Goal: Task Accomplishment & Management: Use online tool/utility

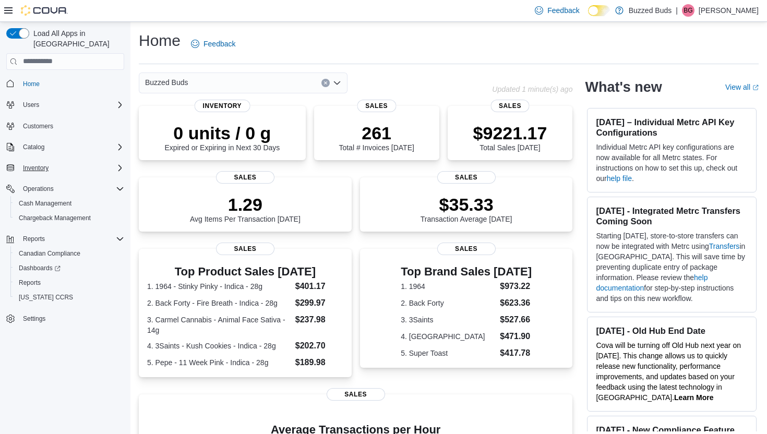
click at [75, 162] on div "Inventory" at bounding box center [71, 168] width 105 height 13
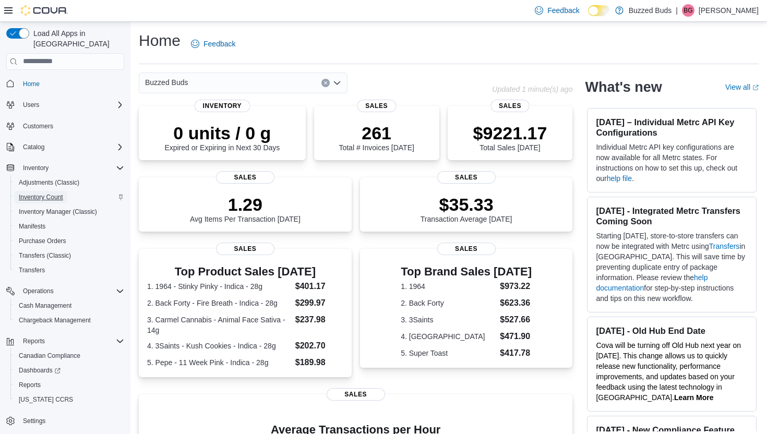
click at [57, 193] on span "Inventory Count" at bounding box center [41, 197] width 44 height 8
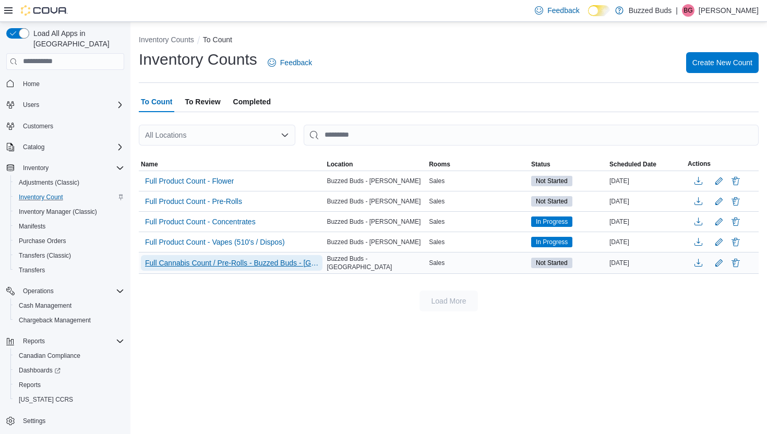
click at [301, 261] on span "Full Cannabis Count / Pre-Rolls - Buzzed Buds - [GEOGRAPHIC_DATA]" at bounding box center [231, 263] width 173 height 10
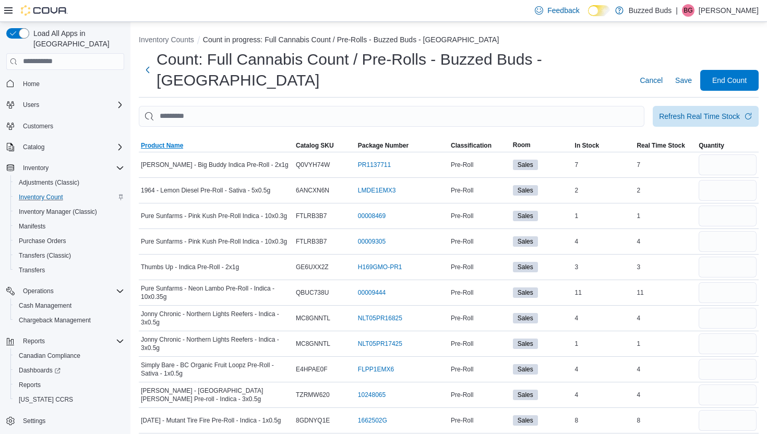
click at [183, 141] on span "Product Name" at bounding box center [162, 145] width 42 height 8
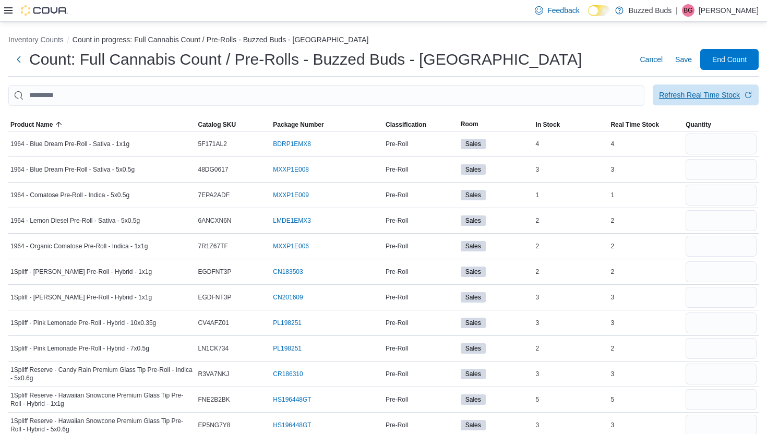
click at [686, 99] on div "Refresh Real Time Stock" at bounding box center [699, 95] width 81 height 10
click at [719, 141] on input "number" at bounding box center [720, 144] width 71 height 21
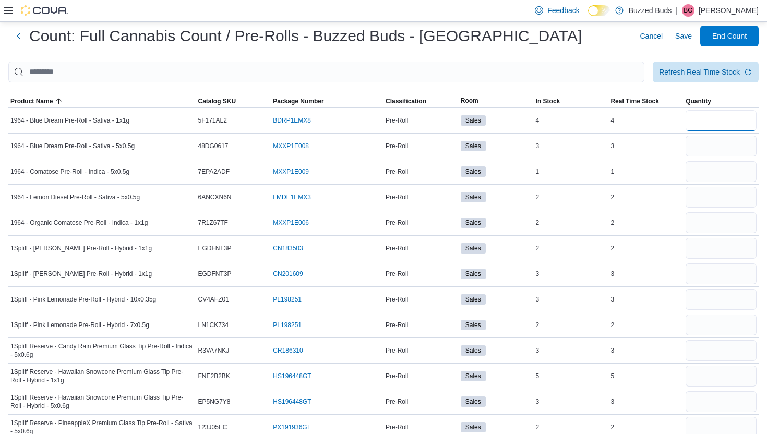
scroll to position [29, 0]
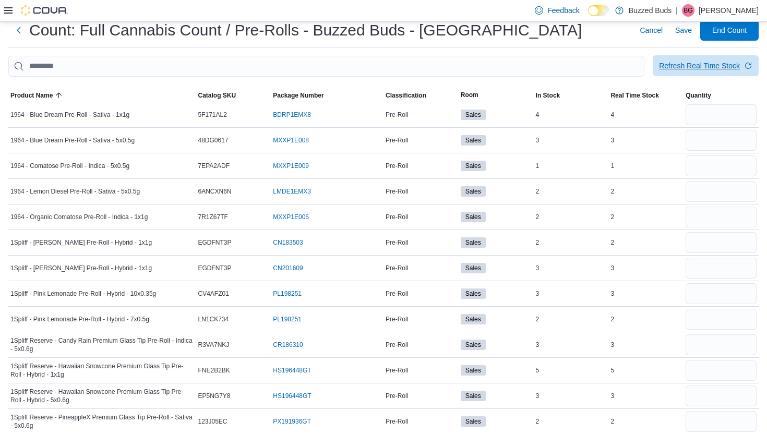
click at [702, 75] on span "Refresh Real Time Stock" at bounding box center [705, 65] width 93 height 21
click at [693, 115] on input "number" at bounding box center [720, 114] width 71 height 21
type input "*"
click at [720, 133] on input "number" at bounding box center [720, 140] width 71 height 21
type input "*"
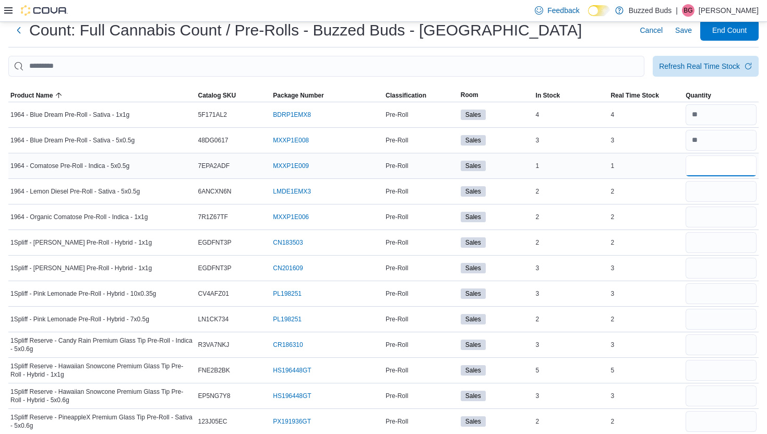
click at [722, 166] on input "number" at bounding box center [720, 165] width 71 height 21
type input "*"
click at [728, 189] on input "number" at bounding box center [720, 191] width 71 height 21
type input "*"
click at [717, 214] on input "number" at bounding box center [720, 217] width 71 height 21
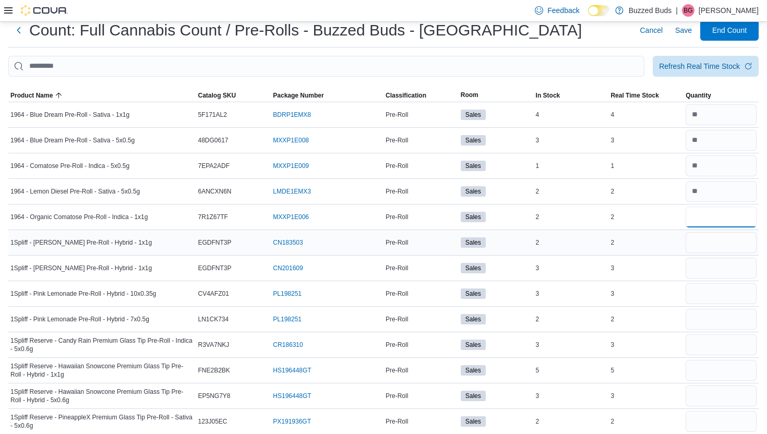
type input "*"
click at [693, 248] on input "number" at bounding box center [720, 242] width 71 height 21
type input "*"
click at [707, 272] on input "number" at bounding box center [720, 268] width 71 height 21
type input "*"
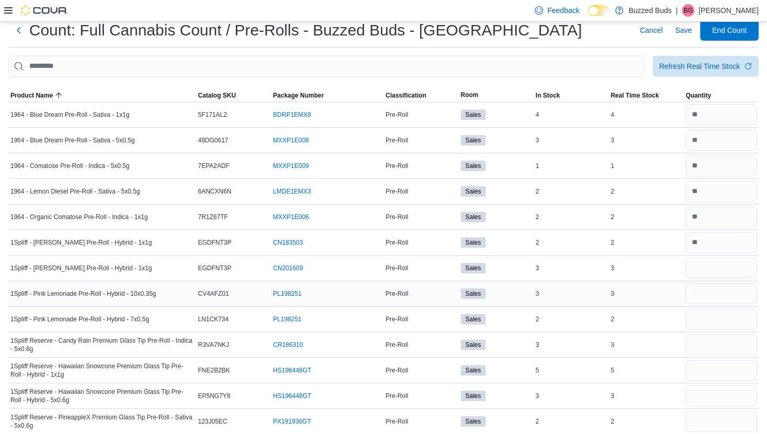
click at [709, 281] on div at bounding box center [720, 293] width 75 height 25
click at [708, 287] on input "number" at bounding box center [720, 293] width 71 height 21
type input "*"
click at [712, 315] on input "number" at bounding box center [720, 319] width 71 height 21
type input "*"
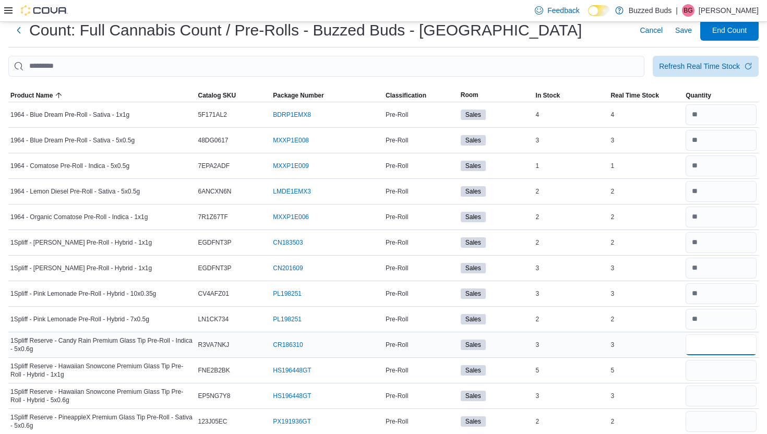
click at [689, 347] on input "number" at bounding box center [720, 344] width 71 height 21
type input "*"
click at [696, 369] on input "number" at bounding box center [720, 370] width 71 height 21
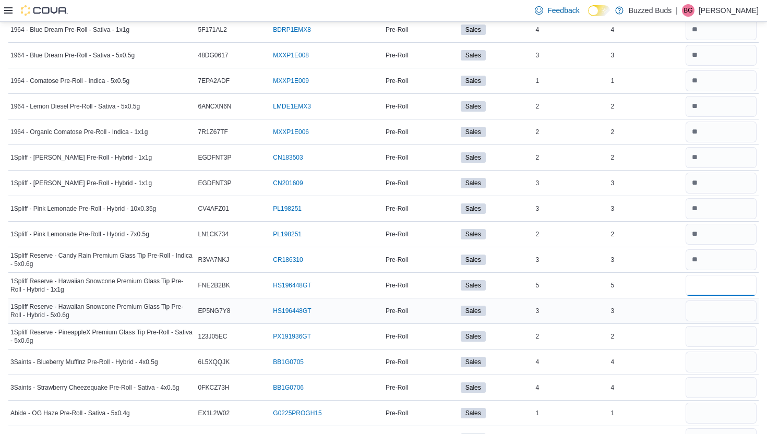
scroll to position [116, 0]
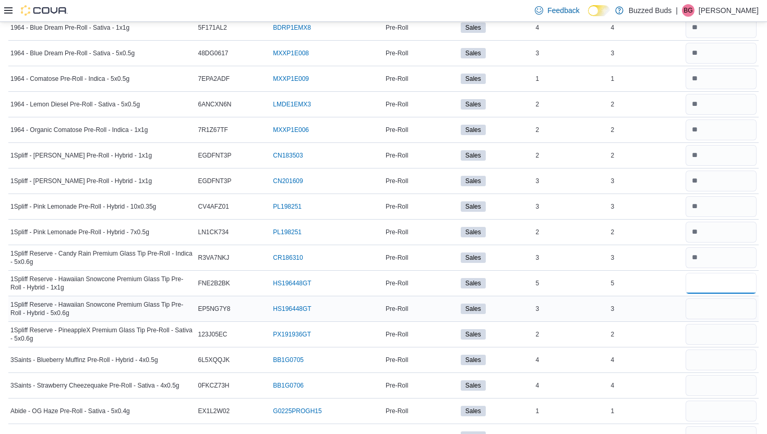
type input "*"
click at [736, 303] on input "number" at bounding box center [720, 308] width 71 height 21
type input "*"
click at [727, 331] on input "number" at bounding box center [720, 334] width 71 height 21
type input "*"
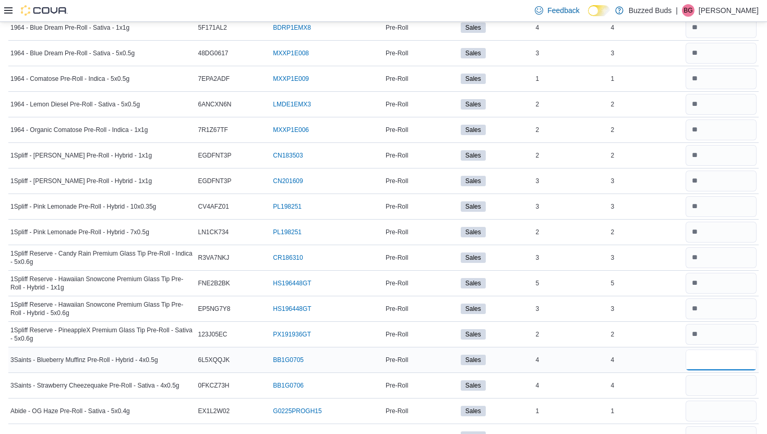
click at [723, 365] on input "number" at bounding box center [720, 359] width 71 height 21
type input "*"
click at [728, 385] on input "number" at bounding box center [720, 385] width 71 height 21
type input "*"
click at [730, 407] on input "number" at bounding box center [720, 411] width 71 height 21
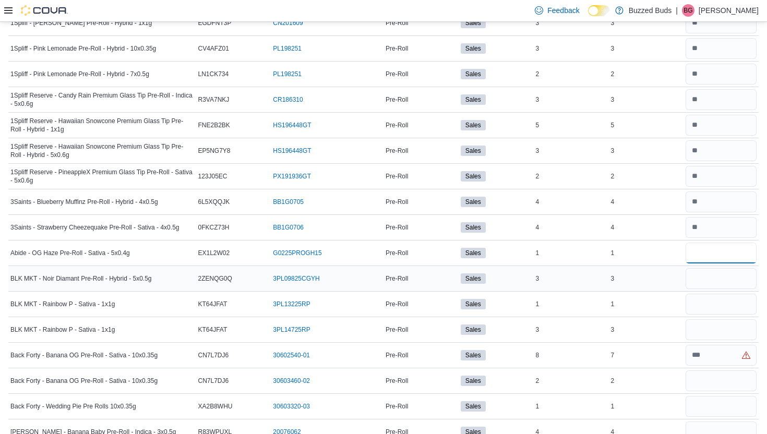
scroll to position [288, 0]
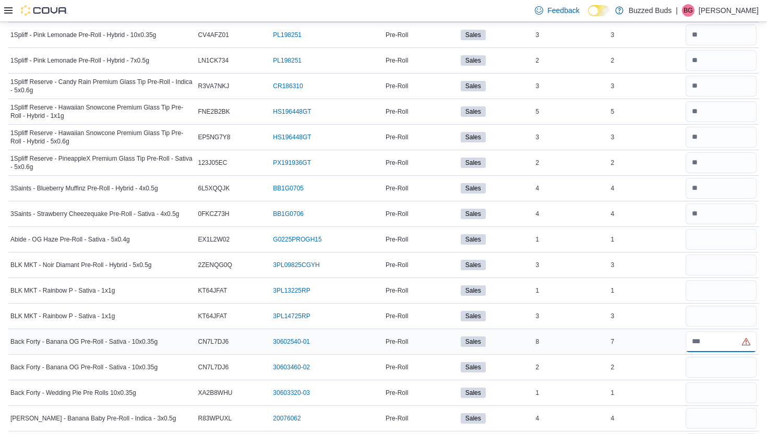
click at [710, 342] on input "number" at bounding box center [720, 341] width 71 height 21
click at [746, 343] on input "number" at bounding box center [720, 341] width 71 height 21
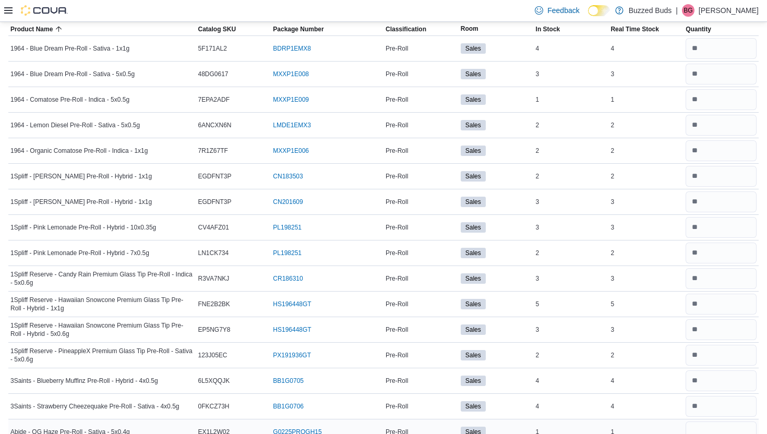
scroll to position [0, 0]
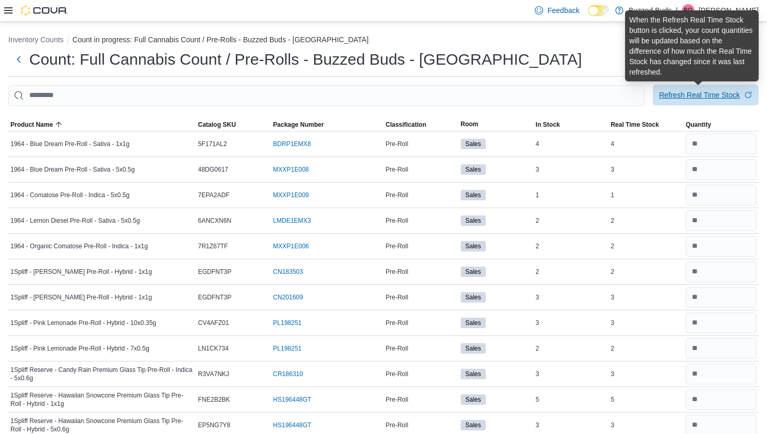
click at [697, 99] on div "Refresh Real Time Stock" at bounding box center [699, 95] width 81 height 10
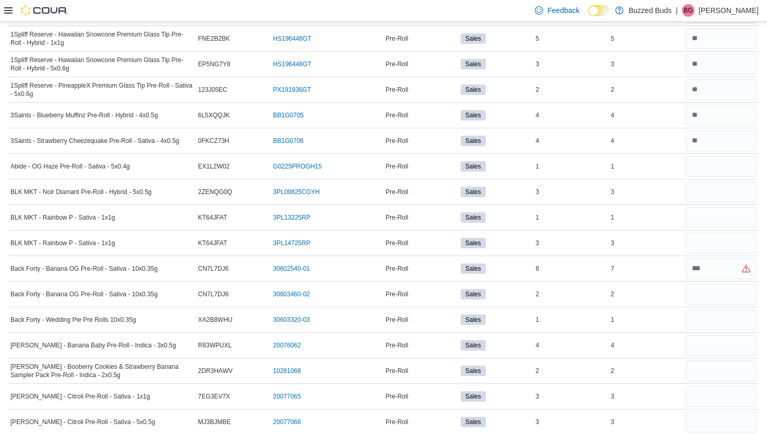
scroll to position [370, 0]
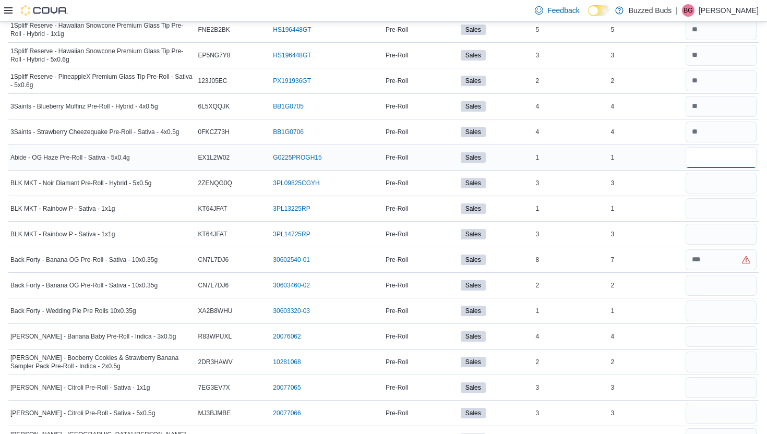
click at [705, 154] on input "number" at bounding box center [720, 157] width 71 height 21
type input "*"
click at [708, 178] on input "number" at bounding box center [720, 183] width 71 height 21
drag, startPoint x: 720, startPoint y: 262, endPoint x: 688, endPoint y: 261, distance: 31.9
click at [688, 261] on input "number" at bounding box center [720, 259] width 71 height 21
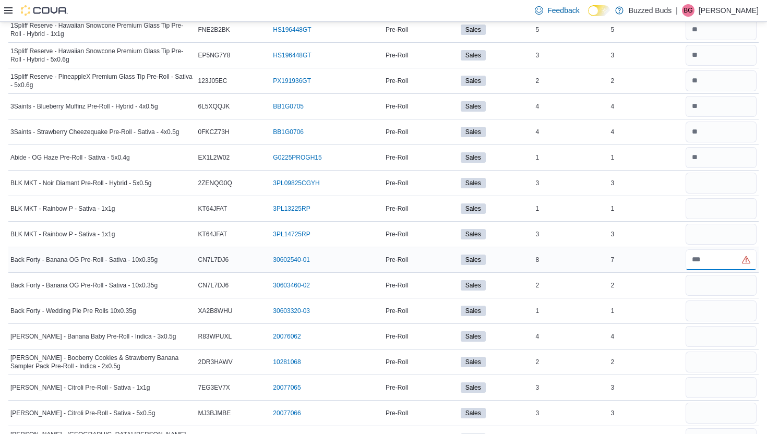
click at [697, 260] on input "number" at bounding box center [720, 259] width 71 height 21
click at [716, 260] on input "number" at bounding box center [720, 259] width 71 height 21
click at [714, 259] on input "number" at bounding box center [720, 259] width 71 height 21
click at [711, 259] on input "number" at bounding box center [720, 259] width 71 height 21
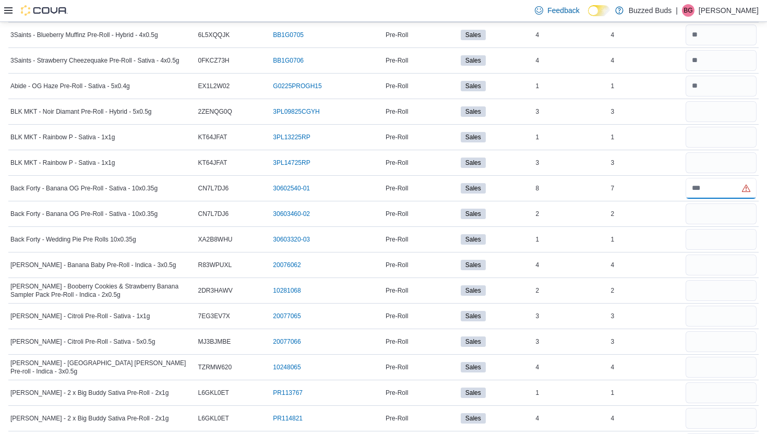
scroll to position [444, 0]
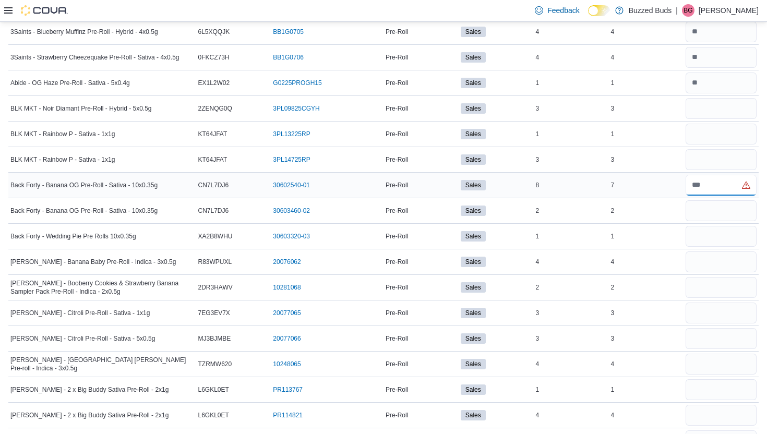
drag, startPoint x: 702, startPoint y: 185, endPoint x: 676, endPoint y: 185, distance: 26.1
click at [676, 185] on tr "Back Forty - Banana OG Pre-Roll - Sativa - 10x0.35g Catalog SKU CN7L7DJ6 Packag…" at bounding box center [383, 185] width 750 height 26
type input "*"
click at [684, 251] on div at bounding box center [720, 261] width 75 height 25
click at [698, 111] on input "number" at bounding box center [720, 108] width 71 height 21
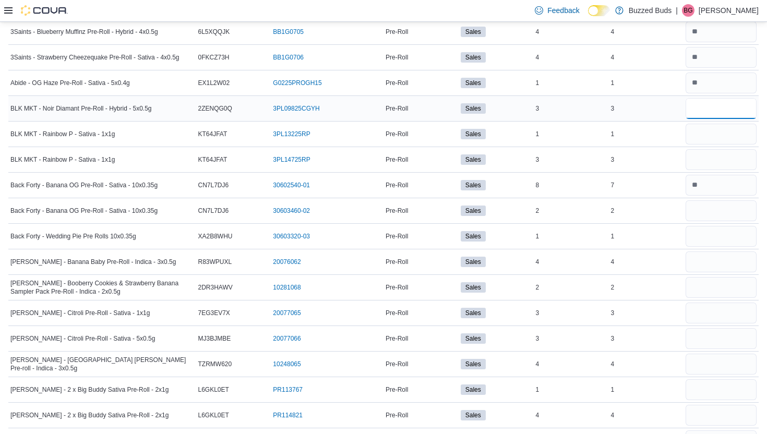
click at [696, 110] on input "number" at bounding box center [720, 108] width 71 height 21
type input "*"
click at [692, 130] on input "number" at bounding box center [720, 134] width 71 height 21
type input "*"
click at [691, 161] on input "number" at bounding box center [720, 159] width 71 height 21
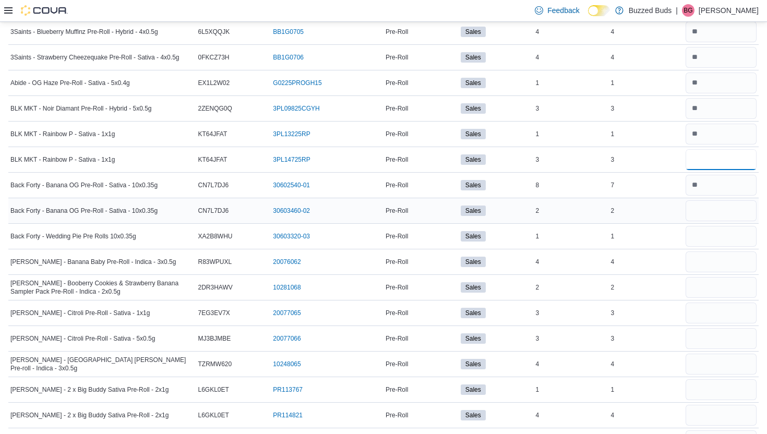
type input "*"
click at [704, 208] on input "number" at bounding box center [720, 210] width 71 height 21
drag, startPoint x: 709, startPoint y: 186, endPoint x: 678, endPoint y: 183, distance: 31.5
click at [678, 183] on tr "Back Forty - Banana OG Pre-Roll - Sativa - 10x0.35g Catalog SKU CN7L7DJ6 Packag…" at bounding box center [383, 185] width 750 height 26
click at [703, 181] on input "number" at bounding box center [720, 185] width 71 height 21
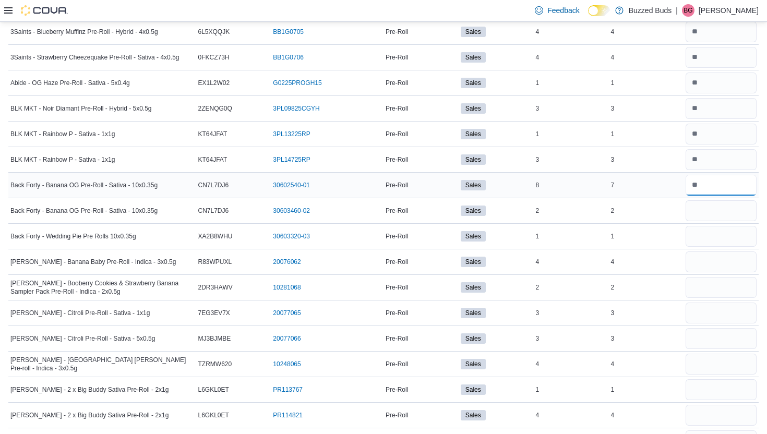
click at [687, 194] on input "number" at bounding box center [720, 185] width 71 height 21
drag, startPoint x: 703, startPoint y: 187, endPoint x: 689, endPoint y: 186, distance: 13.6
click at [689, 186] on input "number" at bounding box center [720, 185] width 71 height 21
type input "*"
click at [687, 214] on input "number" at bounding box center [720, 210] width 71 height 21
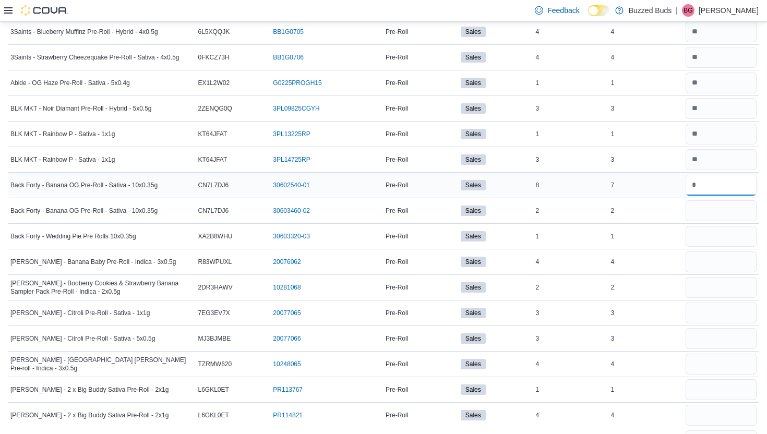
click at [697, 187] on input "number" at bounding box center [720, 185] width 71 height 21
type input "*"
click at [693, 212] on input "number" at bounding box center [720, 210] width 71 height 21
type input "*"
click at [691, 239] on input "number" at bounding box center [720, 236] width 71 height 21
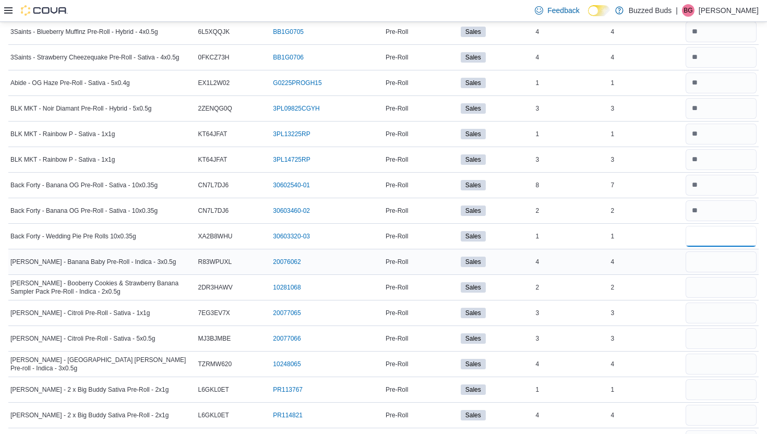
type input "*"
click at [697, 264] on input "number" at bounding box center [720, 261] width 71 height 21
click at [698, 279] on input "number" at bounding box center [720, 287] width 71 height 21
type input "*"
click at [696, 316] on input "number" at bounding box center [720, 313] width 71 height 21
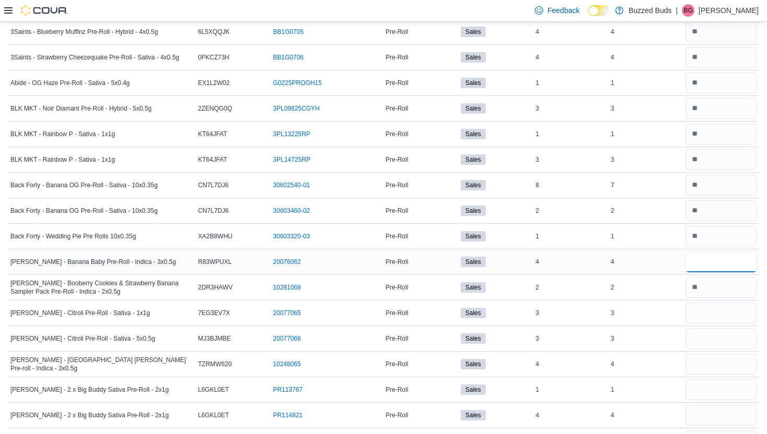
click at [693, 264] on input "number" at bounding box center [720, 261] width 71 height 21
type input "*"
click at [703, 311] on input "number" at bounding box center [720, 313] width 71 height 21
type input "*"
click at [703, 339] on input "number" at bounding box center [720, 338] width 71 height 21
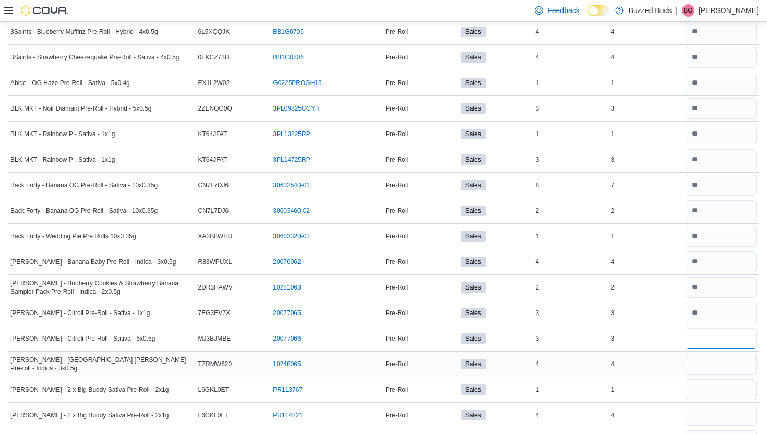
type input "*"
click at [703, 370] on input "number" at bounding box center [720, 364] width 71 height 21
type input "*"
click at [703, 390] on input "number" at bounding box center [720, 389] width 71 height 21
type input "*"
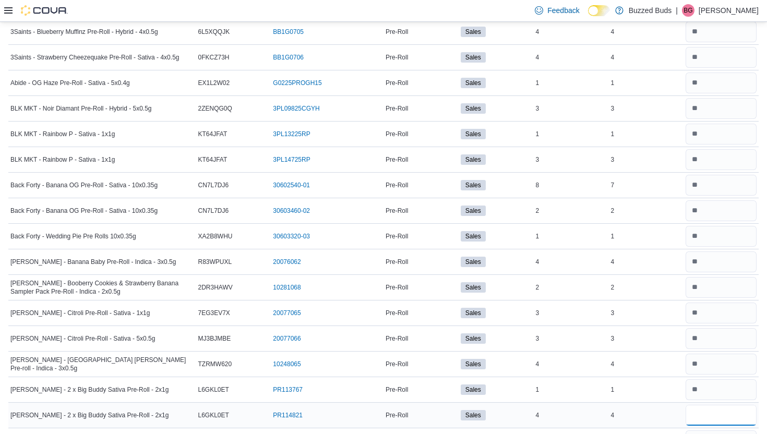
click at [707, 412] on input "number" at bounding box center [720, 415] width 71 height 21
type input "*"
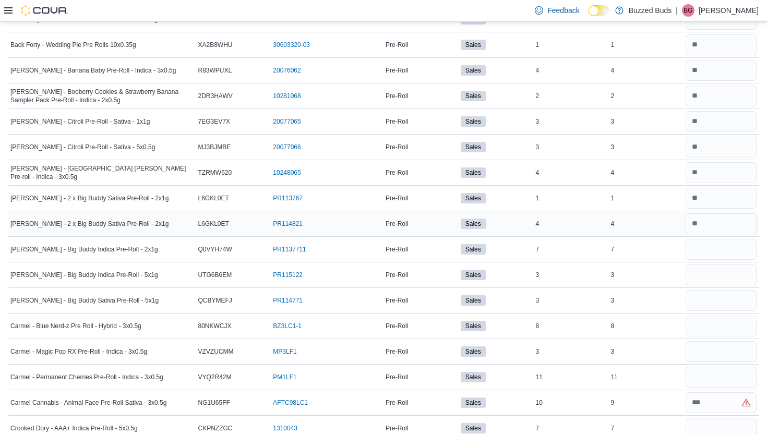
scroll to position [675, 0]
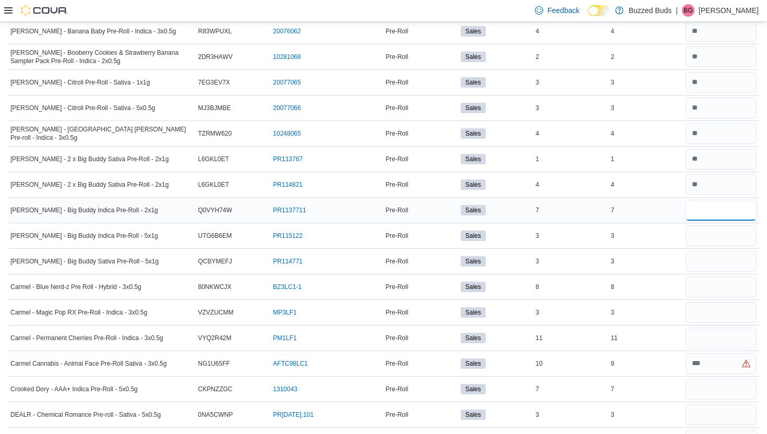
click at [716, 210] on input "number" at bounding box center [720, 210] width 71 height 21
type input "*"
click at [707, 237] on input "number" at bounding box center [720, 235] width 71 height 21
type input "*"
click at [698, 257] on input "number" at bounding box center [720, 261] width 71 height 21
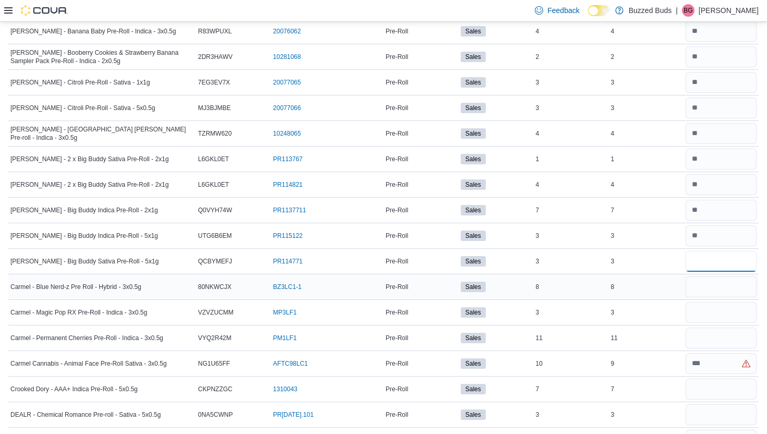
type input "*"
click at [692, 286] on input "number" at bounding box center [720, 286] width 71 height 21
type input "*"
click at [714, 318] on input "number" at bounding box center [720, 312] width 71 height 21
type input "*"
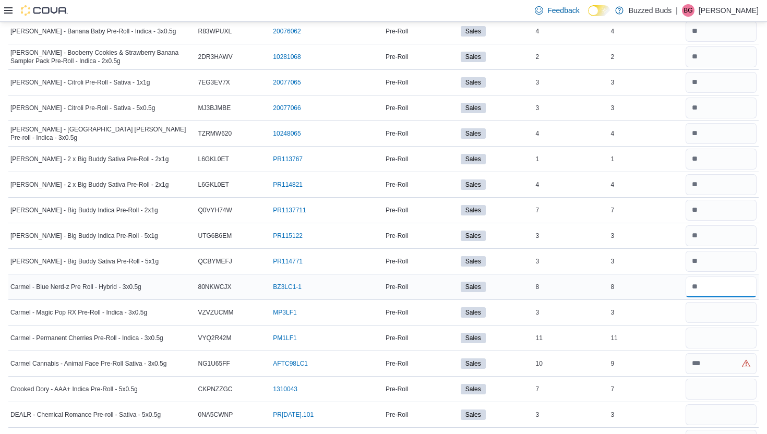
click at [714, 281] on input "number" at bounding box center [720, 286] width 71 height 21
click at [719, 292] on input "number" at bounding box center [720, 286] width 71 height 21
click at [711, 290] on input "number" at bounding box center [720, 286] width 71 height 21
click at [697, 286] on input "number" at bounding box center [720, 286] width 71 height 21
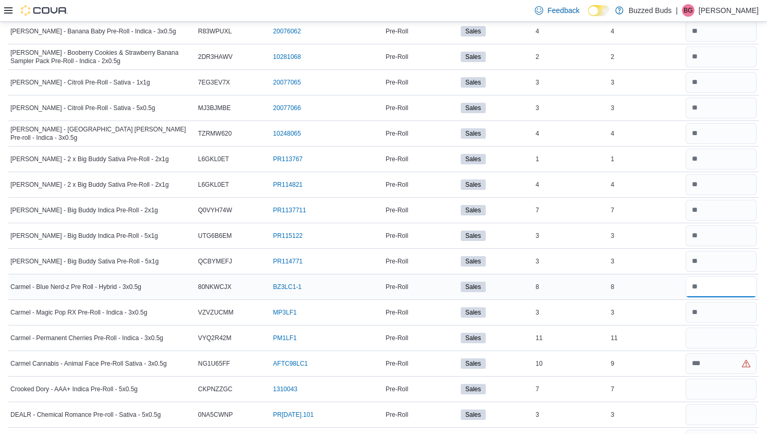
click at [698, 286] on input "number" at bounding box center [720, 286] width 71 height 21
type input "**"
type input "*"
click at [703, 311] on input "number" at bounding box center [720, 312] width 71 height 21
click at [703, 335] on input "number" at bounding box center [720, 338] width 71 height 21
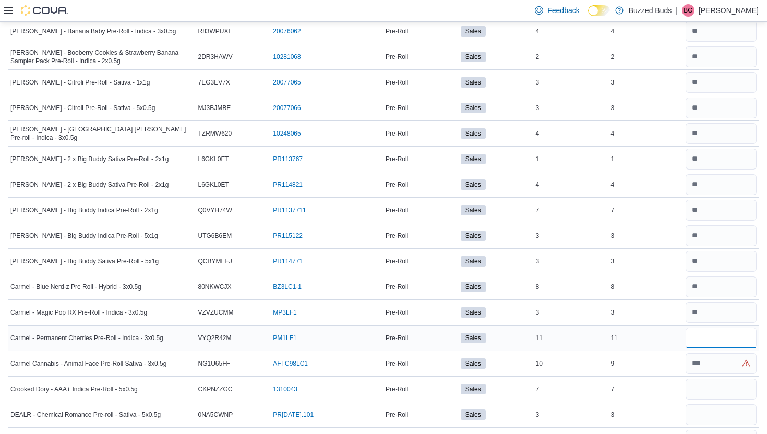
click at [692, 343] on input "number" at bounding box center [720, 338] width 71 height 21
type input "**"
click at [708, 368] on input "number" at bounding box center [720, 363] width 71 height 21
click at [703, 357] on input "number" at bounding box center [720, 363] width 71 height 21
type input "*"
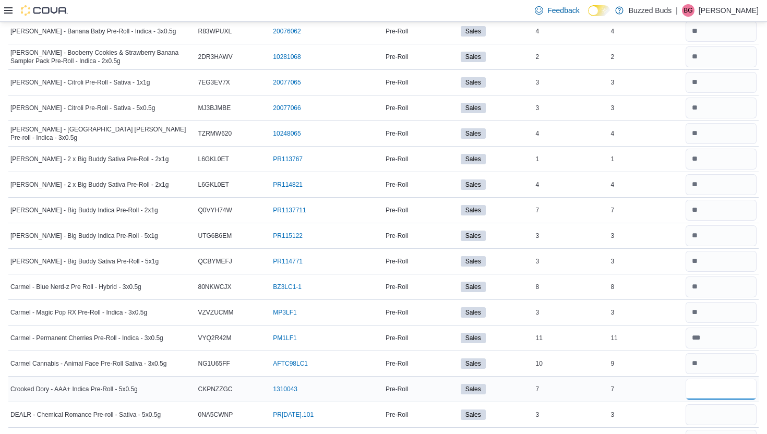
click at [698, 388] on input "number" at bounding box center [720, 389] width 71 height 21
type input "*"
click at [703, 415] on input "number" at bounding box center [720, 414] width 71 height 21
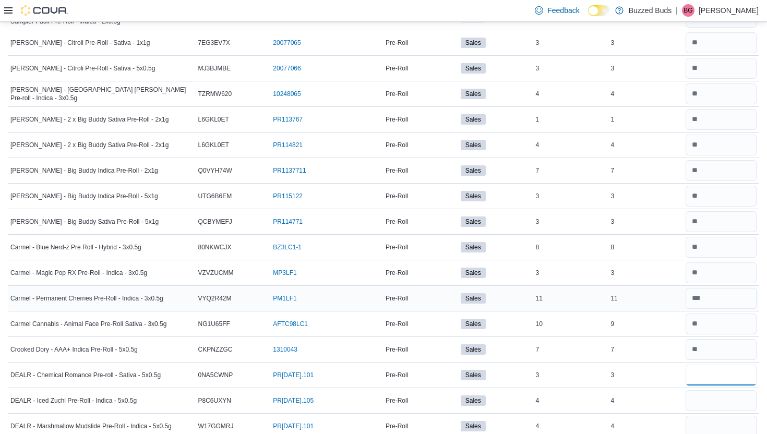
scroll to position [722, 0]
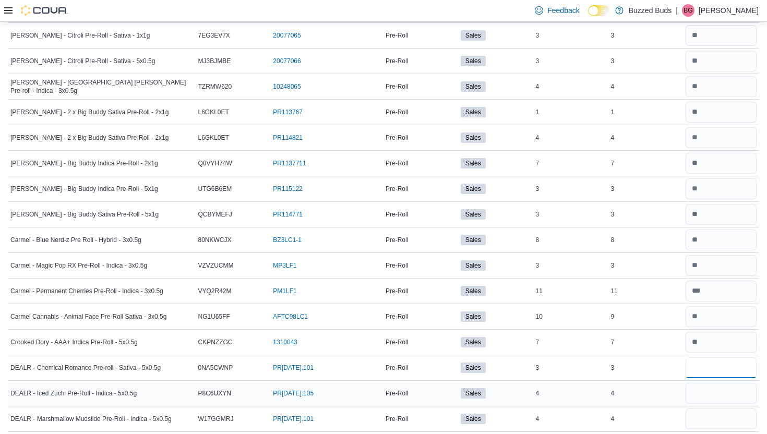
type input "*"
click at [695, 397] on input "number" at bounding box center [720, 393] width 71 height 21
type input "*"
click at [707, 418] on input "number" at bounding box center [720, 418] width 71 height 21
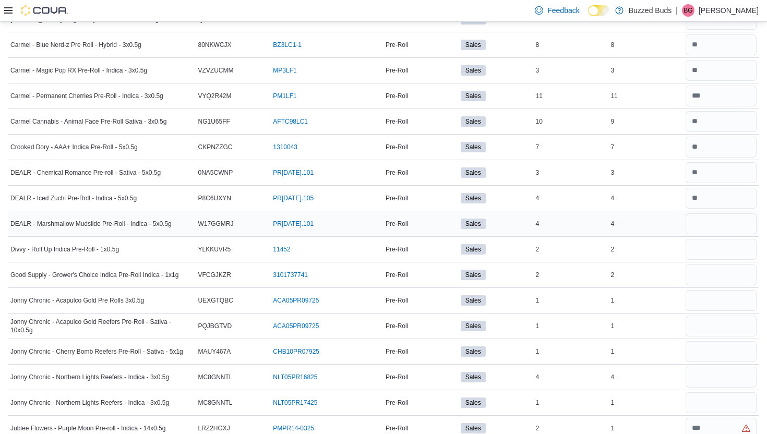
scroll to position [917, 0]
click at [697, 221] on input "number" at bounding box center [720, 223] width 71 height 21
type input "*"
click at [700, 248] on input "number" at bounding box center [720, 248] width 71 height 21
type input "*"
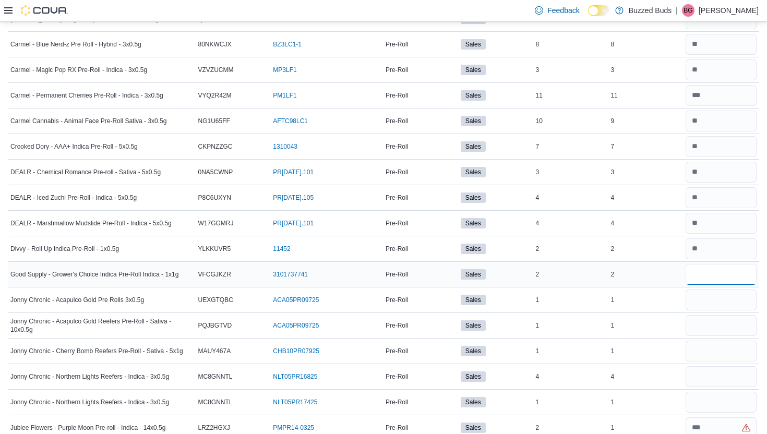
click at [715, 275] on input "number" at bounding box center [720, 274] width 71 height 21
type input "*"
click at [714, 298] on input "number" at bounding box center [720, 299] width 71 height 21
type input "*"
click at [723, 319] on input "number" at bounding box center [720, 325] width 71 height 21
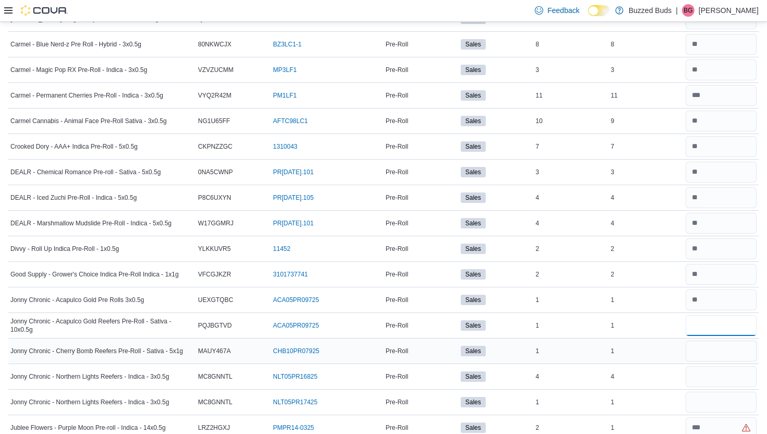
type input "*"
click at [721, 343] on input "number" at bounding box center [720, 351] width 71 height 21
click at [727, 381] on input "number" at bounding box center [720, 376] width 71 height 21
type input "*"
click at [727, 360] on input "number" at bounding box center [720, 351] width 71 height 21
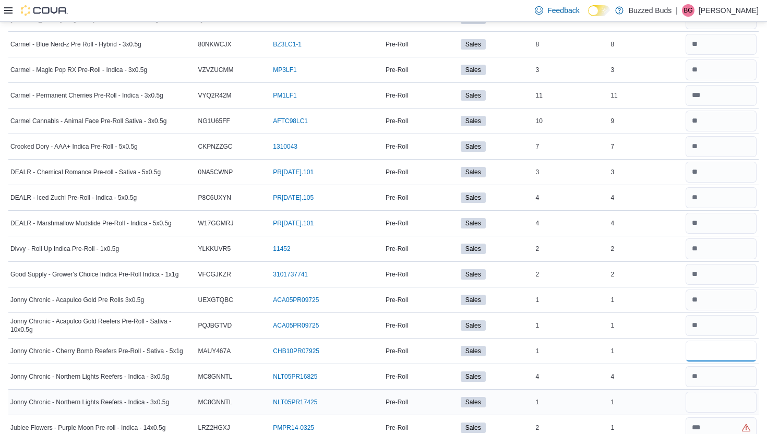
type input "**"
click at [725, 399] on input "number" at bounding box center [720, 402] width 71 height 21
click at [708, 353] on input "number" at bounding box center [720, 351] width 71 height 21
type input "*"
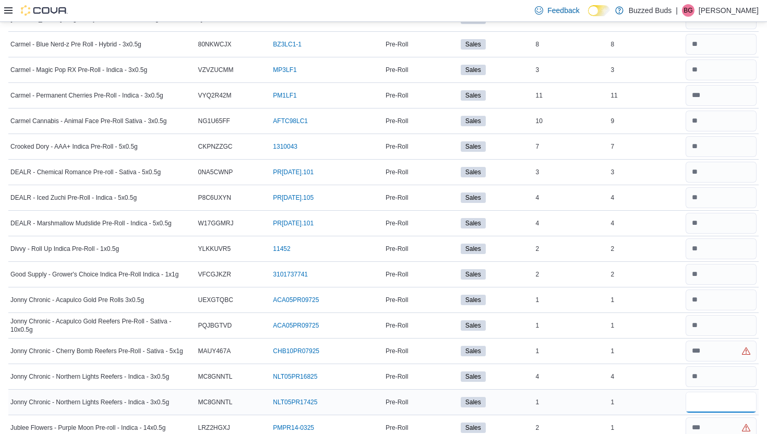
click at [705, 396] on input "number" at bounding box center [720, 402] width 71 height 21
click at [710, 367] on input "number" at bounding box center [720, 376] width 71 height 21
click at [707, 375] on input "number" at bounding box center [720, 376] width 71 height 21
click at [704, 351] on input "number" at bounding box center [720, 351] width 71 height 21
type input "*"
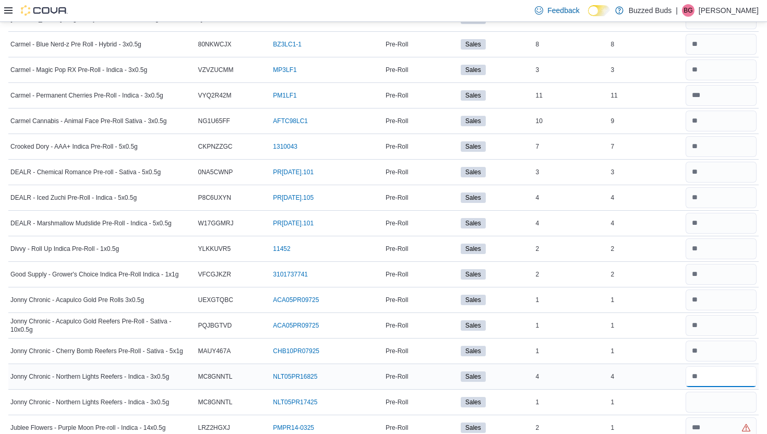
click at [714, 374] on input "number" at bounding box center [720, 376] width 71 height 21
type input "*"
click at [701, 406] on input "number" at bounding box center [720, 402] width 71 height 21
type input "*"
click at [671, 385] on td "Real Time Stock 4" at bounding box center [645, 377] width 75 height 26
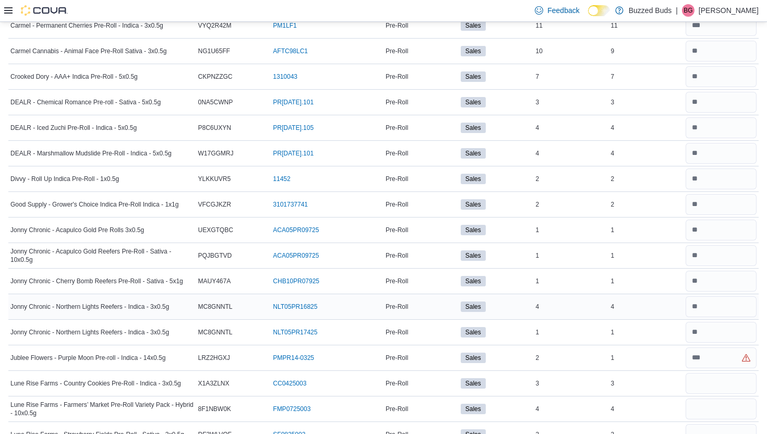
scroll to position [989, 0]
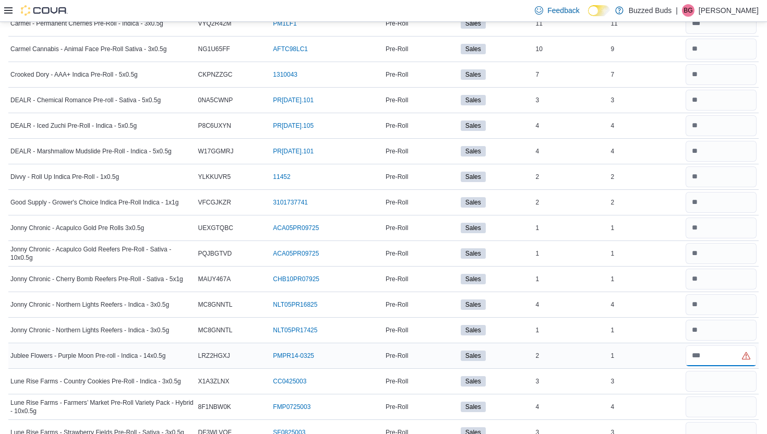
click at [708, 354] on input "number" at bounding box center [720, 355] width 71 height 21
type input "*"
click at [705, 378] on input "number" at bounding box center [720, 381] width 71 height 21
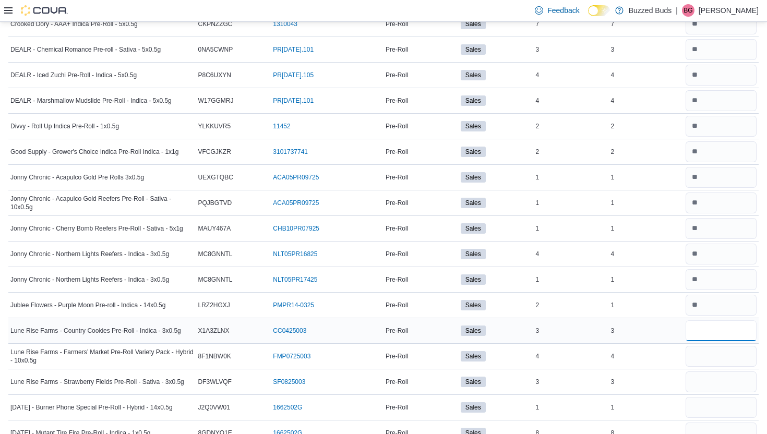
scroll to position [1071, 0]
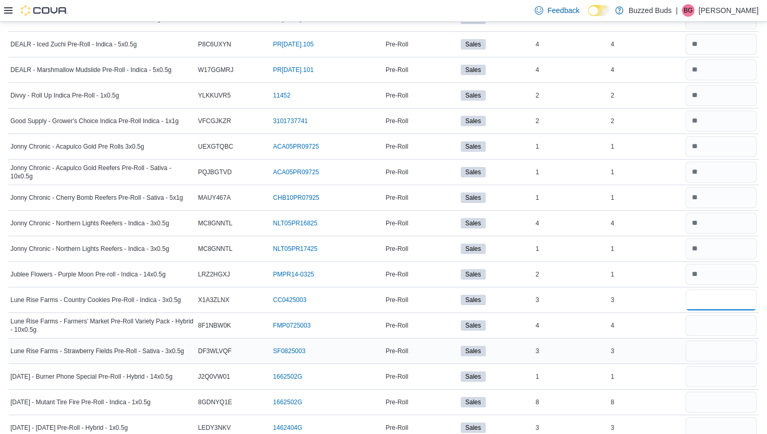
type input "*"
click at [717, 360] on input "number" at bounding box center [720, 351] width 71 height 21
type input "*"
click at [724, 325] on input "number" at bounding box center [720, 325] width 71 height 21
type input "*"
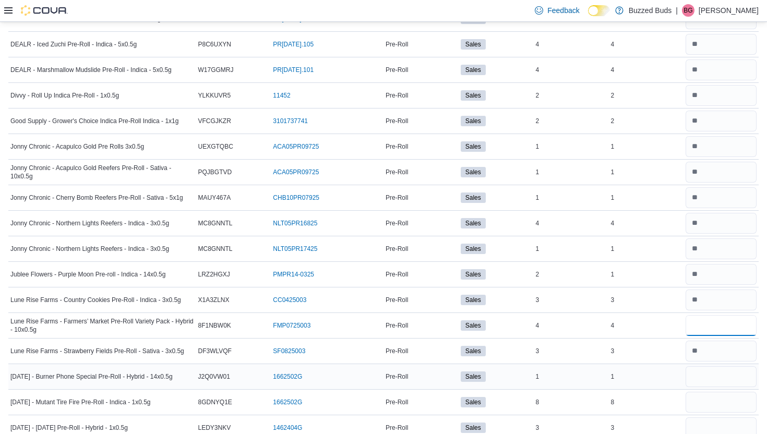
type input "*"
click at [738, 380] on input "number" at bounding box center [720, 376] width 71 height 21
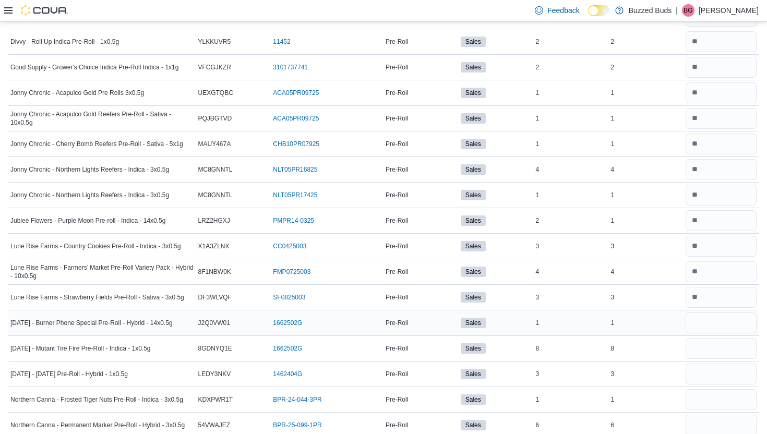
scroll to position [1129, 0]
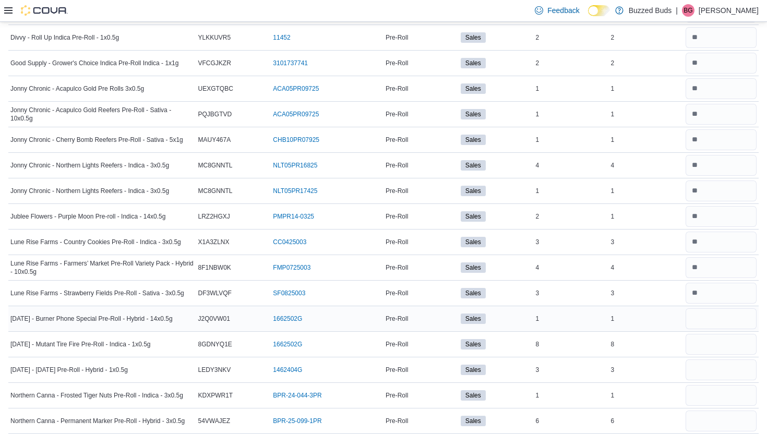
drag, startPoint x: 727, startPoint y: 332, endPoint x: 725, endPoint y: 325, distance: 6.5
click at [727, 330] on tbody "1964 - Blue Dream Pre-Roll - Sativa - 1x1g Catalog SKU 5F171AL2 Package Number …" at bounding box center [383, 24] width 750 height 2045
click at [720, 321] on input "number" at bounding box center [720, 318] width 71 height 21
type input "*"
click at [715, 341] on input "number" at bounding box center [720, 344] width 71 height 21
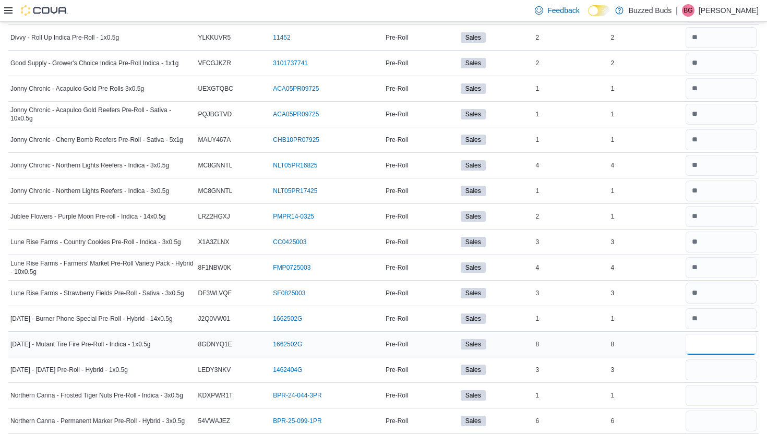
click at [729, 345] on input "number" at bounding box center [720, 344] width 71 height 21
type input "*"
click at [717, 369] on input "number" at bounding box center [720, 369] width 71 height 21
type input "*"
click at [654, 379] on td "Real Time Stock 3" at bounding box center [645, 370] width 75 height 26
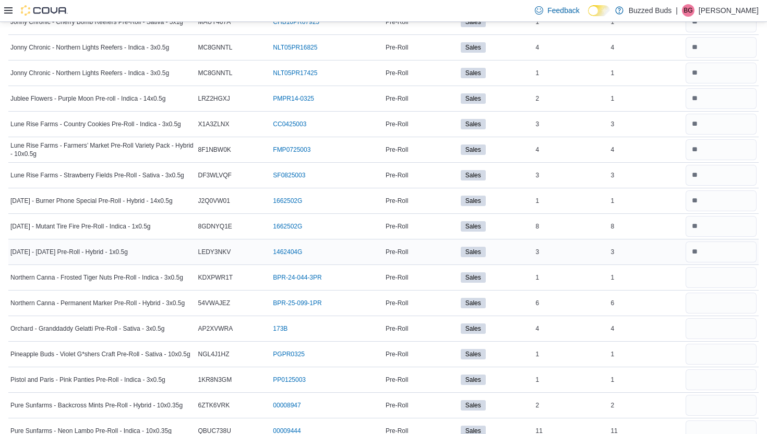
scroll to position [1259, 0]
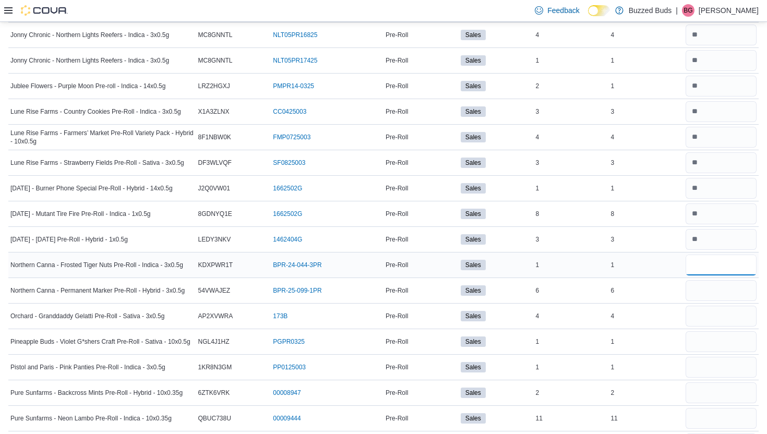
click at [707, 267] on input "number" at bounding box center [720, 265] width 71 height 21
type input "*"
click at [705, 294] on input "number" at bounding box center [720, 290] width 71 height 21
type input "*"
click at [706, 320] on input "number" at bounding box center [720, 316] width 71 height 21
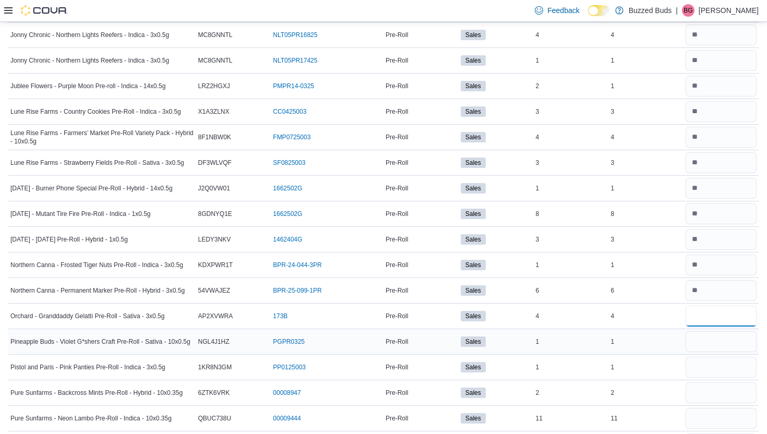
type input "*"
click at [699, 346] on input "number" at bounding box center [720, 341] width 71 height 21
click at [699, 346] on input "*" at bounding box center [720, 341] width 71 height 21
type input "*"
click at [705, 369] on input "number" at bounding box center [720, 367] width 71 height 21
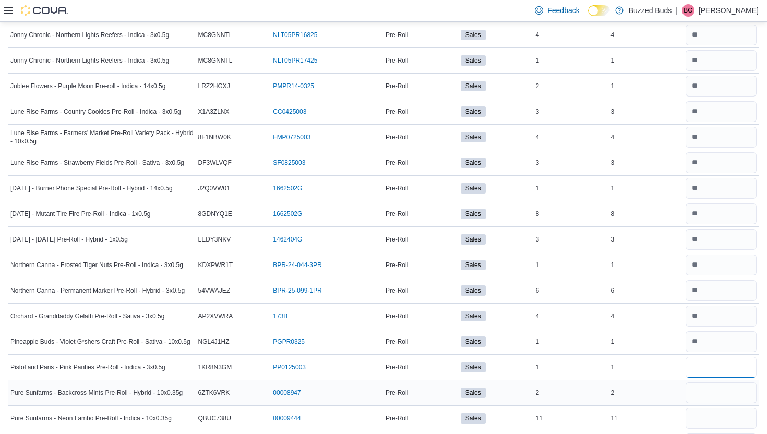
type input "*"
click at [711, 398] on input "number" at bounding box center [720, 392] width 71 height 21
type input "*"
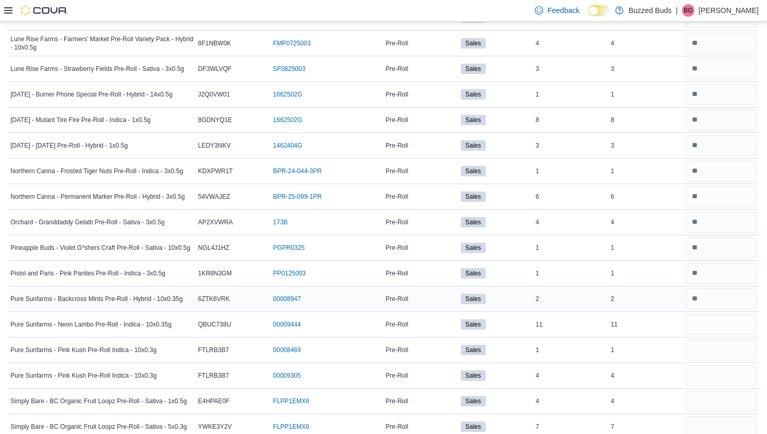
scroll to position [1354, 0]
click at [720, 328] on input "number" at bounding box center [720, 323] width 71 height 21
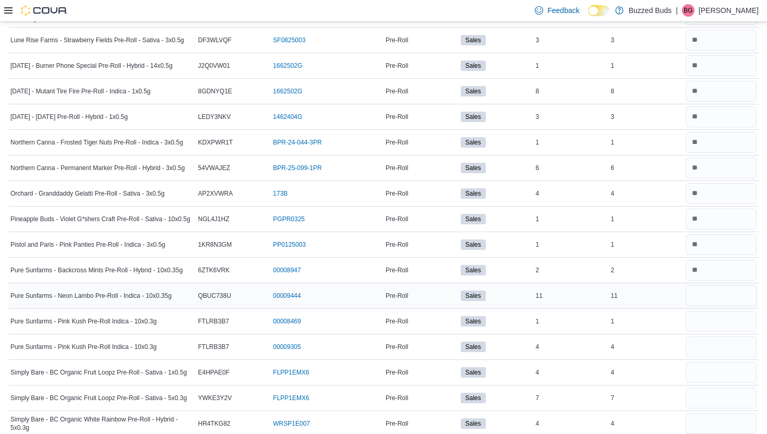
scroll to position [1371, 0]
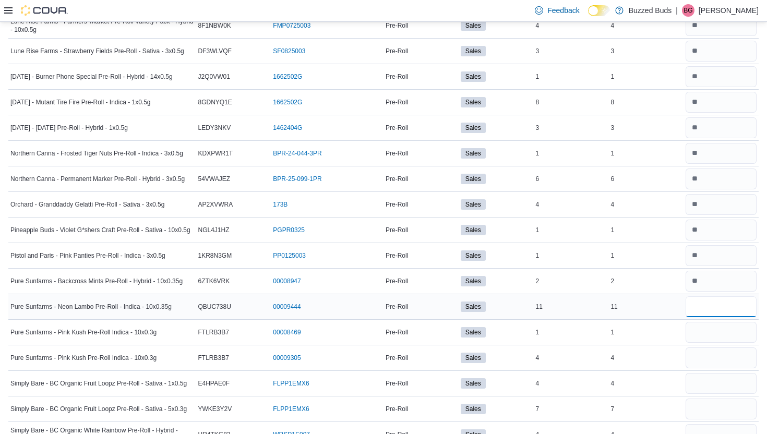
click at [709, 304] on input "number" at bounding box center [720, 306] width 71 height 21
type input "**"
click at [700, 333] on input "number" at bounding box center [720, 332] width 71 height 21
type input "*"
click at [703, 358] on input "number" at bounding box center [720, 357] width 71 height 21
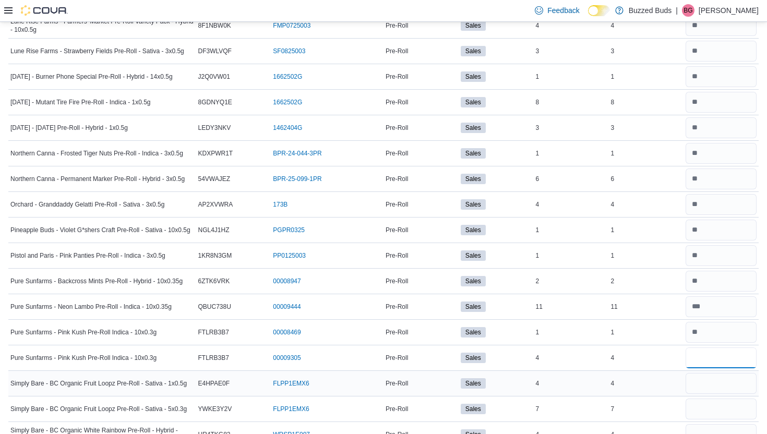
type input "*"
click at [700, 393] on div at bounding box center [720, 383] width 75 height 25
click at [698, 388] on input "number" at bounding box center [720, 383] width 71 height 21
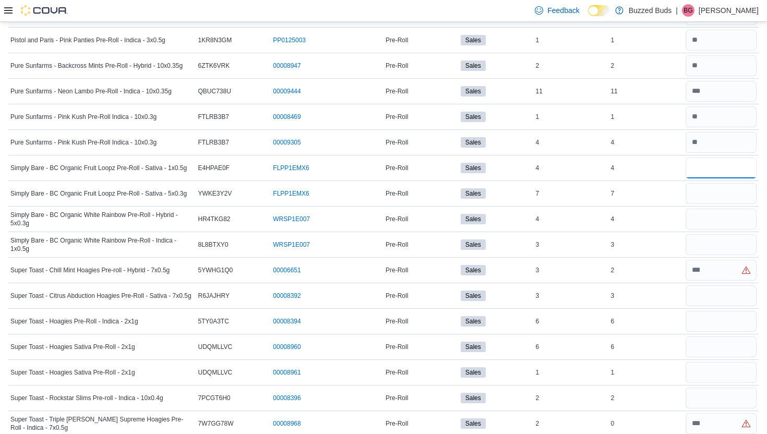
scroll to position [1588, 0]
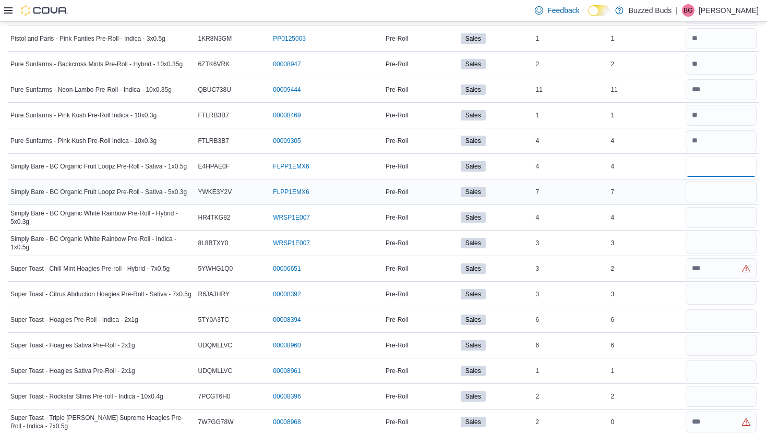
type input "*"
click at [702, 185] on input "number" at bounding box center [720, 192] width 71 height 21
click at [702, 164] on input "number" at bounding box center [720, 166] width 71 height 21
type input "*"
click at [703, 247] on input "number" at bounding box center [720, 243] width 71 height 21
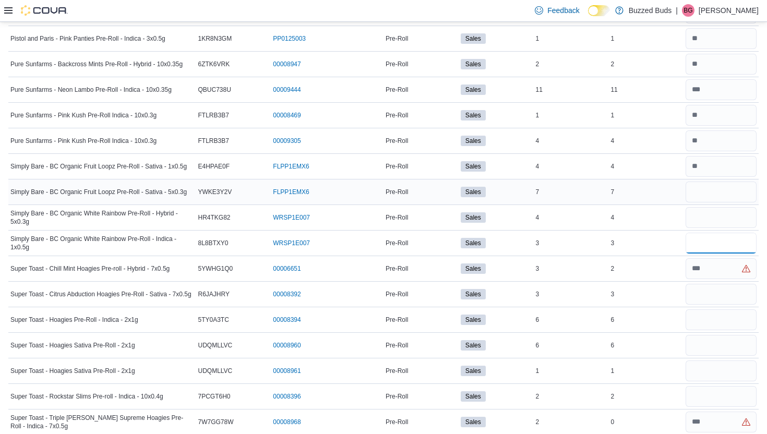
type input "*"
click at [705, 190] on input "number" at bounding box center [720, 192] width 71 height 21
type input "*"
click at [704, 217] on input "number" at bounding box center [720, 217] width 71 height 21
type input "*"
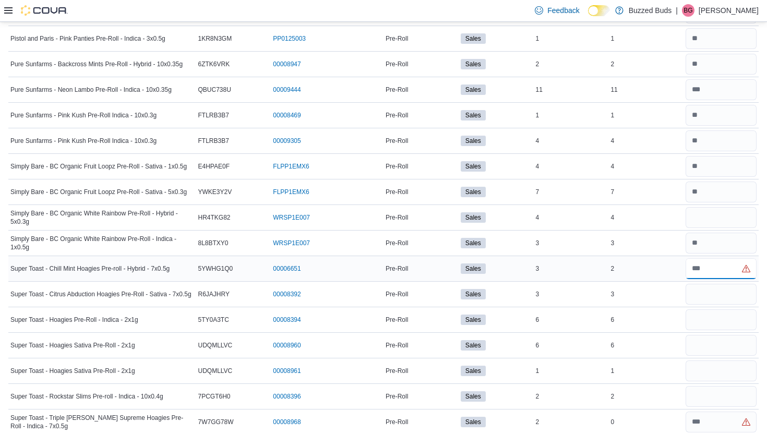
click at [716, 273] on input "number" at bounding box center [720, 268] width 71 height 21
type input "*"
click at [703, 292] on input "number" at bounding box center [720, 294] width 71 height 21
type input "*"
click at [704, 319] on input "number" at bounding box center [720, 319] width 71 height 21
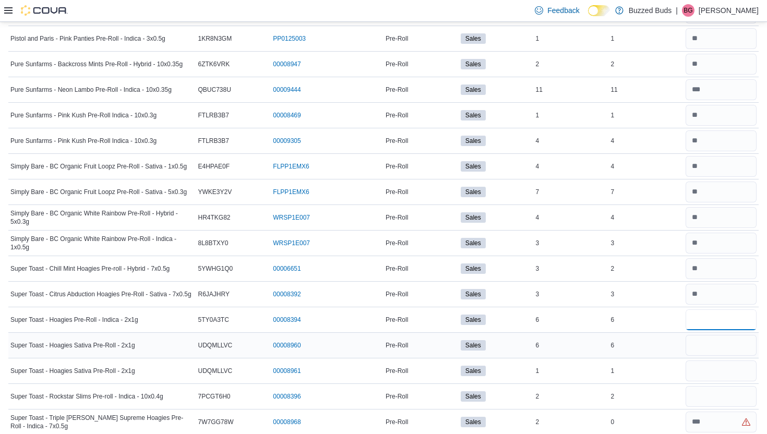
type input "*"
click at [712, 345] on input "number" at bounding box center [720, 345] width 71 height 21
type input "*"
click at [706, 373] on input "number" at bounding box center [720, 370] width 71 height 21
type input "*"
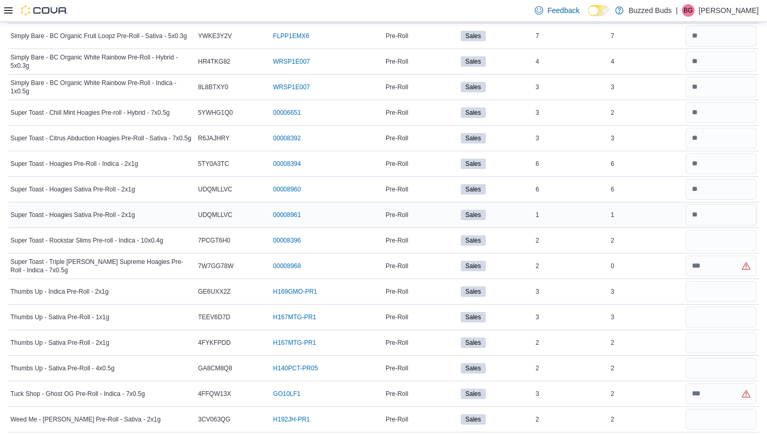
scroll to position [1750, 0]
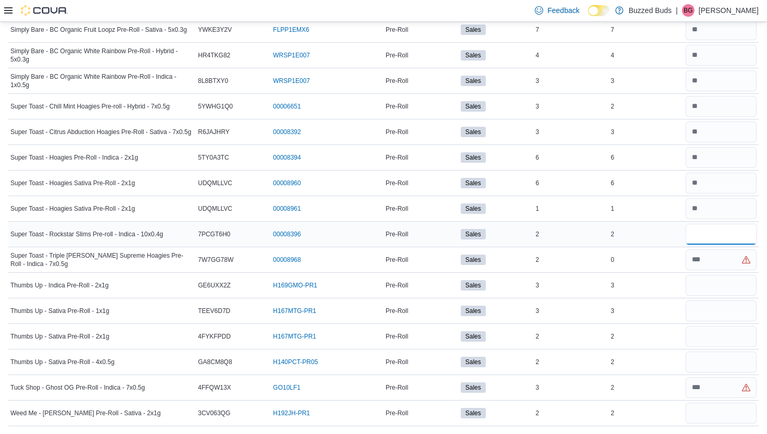
click at [695, 238] on input "number" at bounding box center [720, 234] width 71 height 21
type input "*"
click at [700, 264] on input "number" at bounding box center [720, 259] width 71 height 21
type input "*"
click at [702, 285] on input "number" at bounding box center [720, 285] width 71 height 21
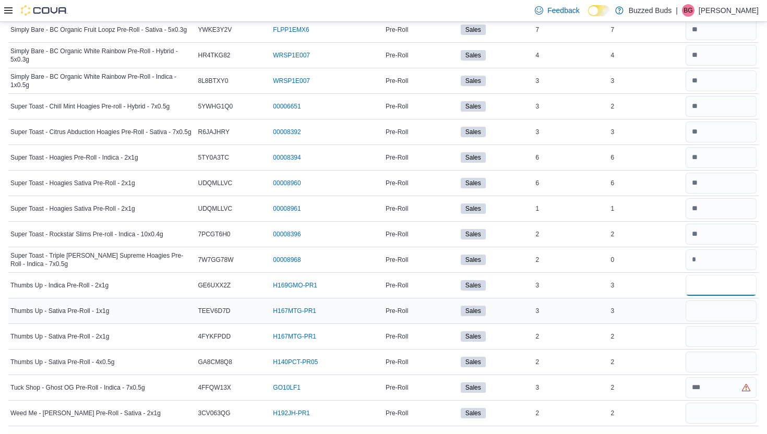
type input "*"
click at [712, 315] on input "number" at bounding box center [720, 310] width 71 height 21
type input "*"
click at [708, 341] on input "number" at bounding box center [720, 336] width 71 height 21
type input "*"
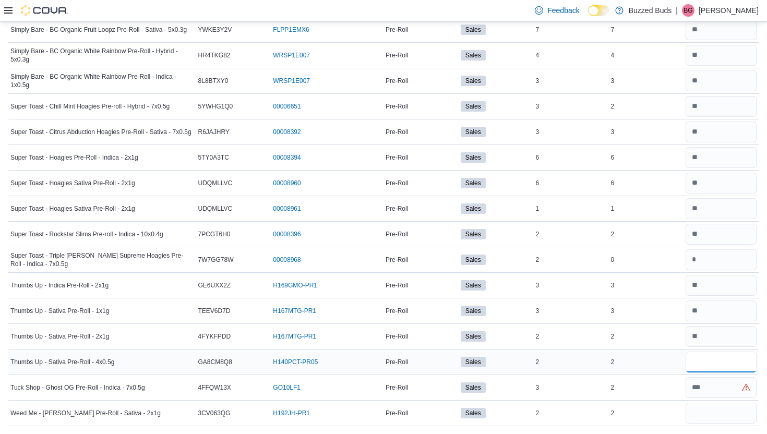
click at [704, 370] on input "number" at bounding box center [720, 362] width 71 height 21
type input "*"
click at [700, 382] on input "number" at bounding box center [720, 387] width 71 height 21
type input "*"
click at [702, 415] on input "number" at bounding box center [720, 413] width 71 height 21
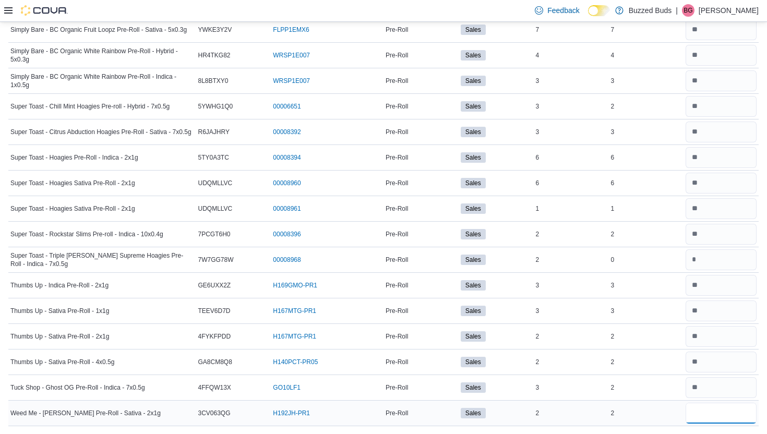
click at [702, 415] on input "number" at bounding box center [720, 413] width 71 height 21
type input "*"
click at [669, 361] on div "2" at bounding box center [645, 362] width 75 height 13
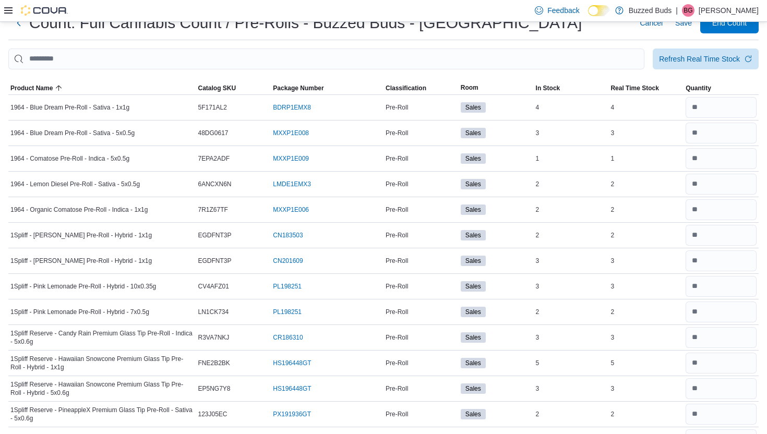
scroll to position [0, 0]
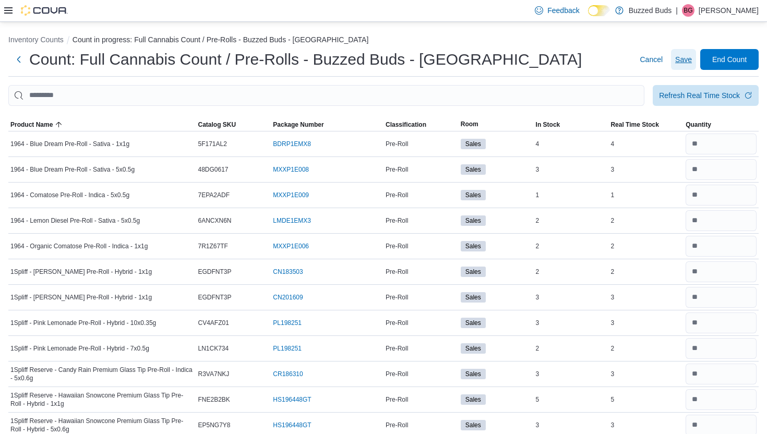
click at [686, 59] on span "Save" at bounding box center [683, 59] width 17 height 10
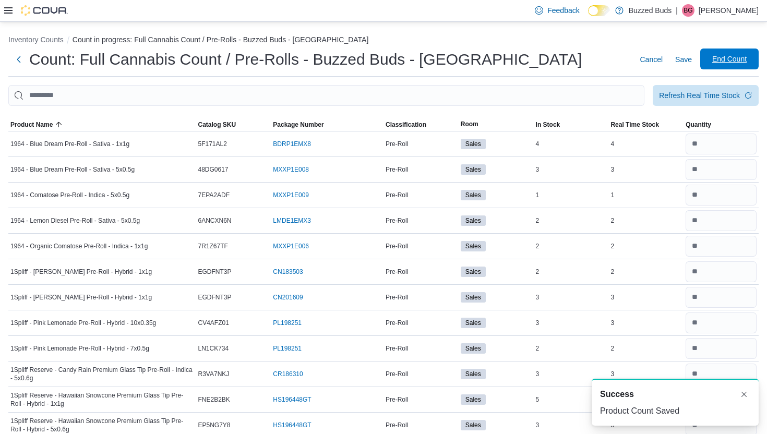
click at [745, 59] on span "End Count" at bounding box center [729, 59] width 34 height 10
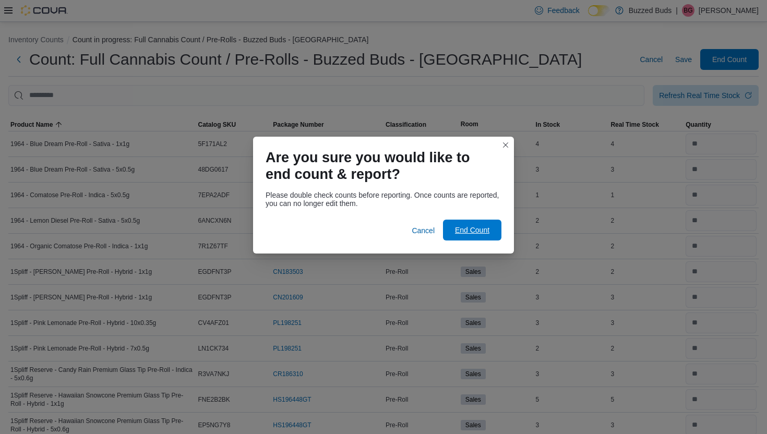
click at [483, 229] on span "End Count" at bounding box center [472, 230] width 34 height 10
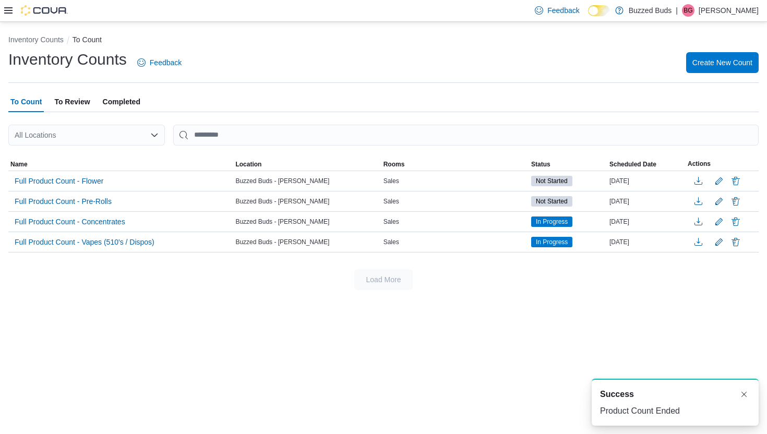
click at [82, 103] on span "To Review" at bounding box center [71, 101] width 35 height 21
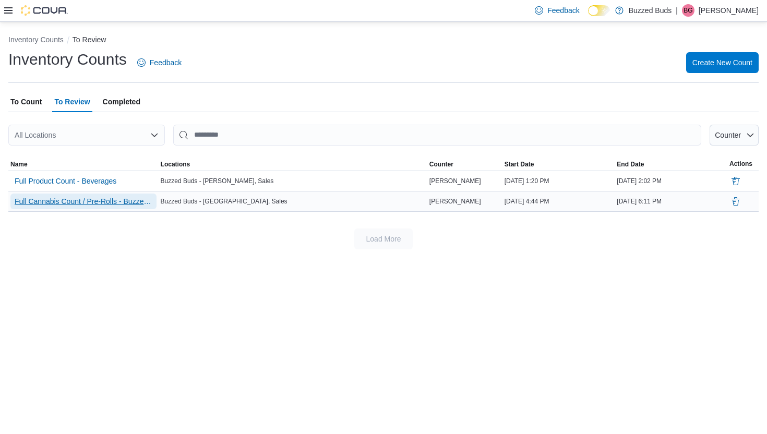
click at [76, 197] on span "Full Cannabis Count / Pre-Rolls - Buzzed Buds - [GEOGRAPHIC_DATA]" at bounding box center [84, 201] width 138 height 10
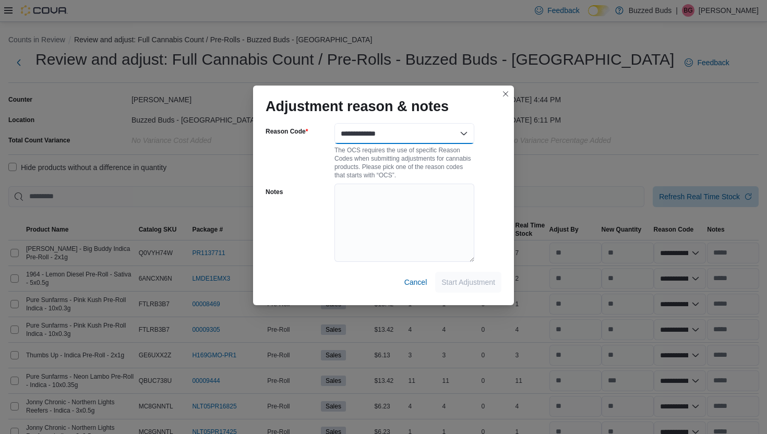
click at [414, 134] on select "**********" at bounding box center [404, 133] width 140 height 21
select select "**********"
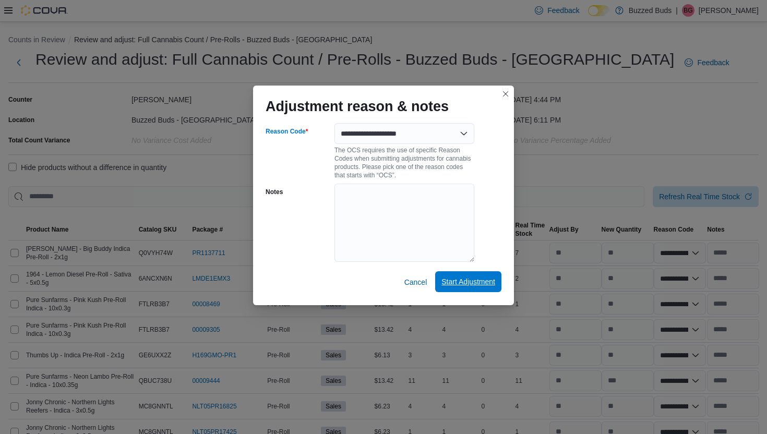
click at [473, 280] on span "Start Adjustment" at bounding box center [468, 281] width 54 height 10
select select "**********"
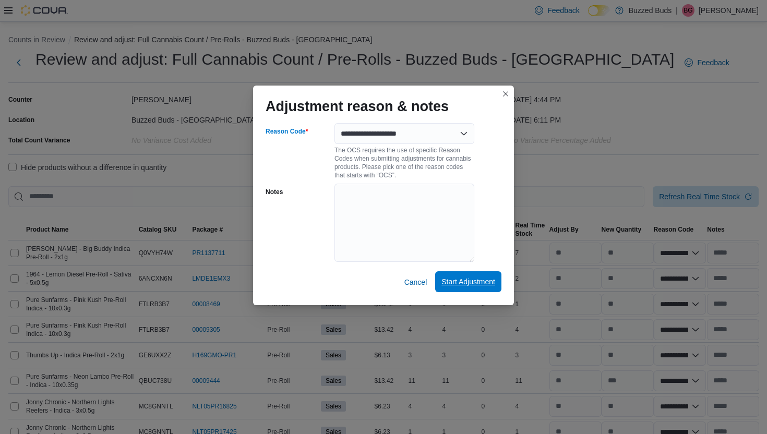
select select "**********"
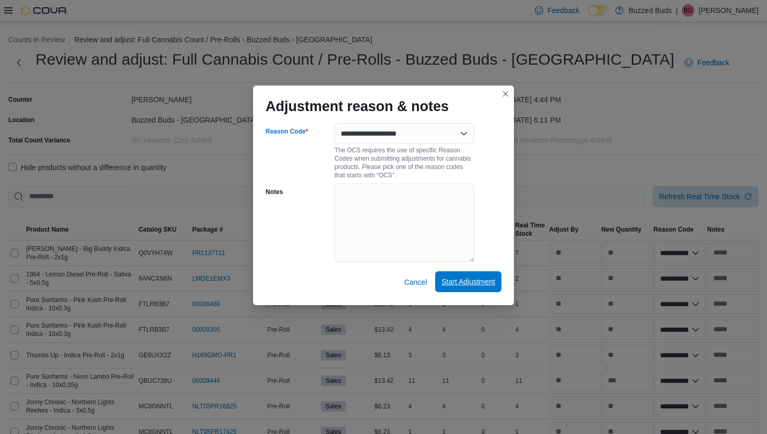
select select "**********"
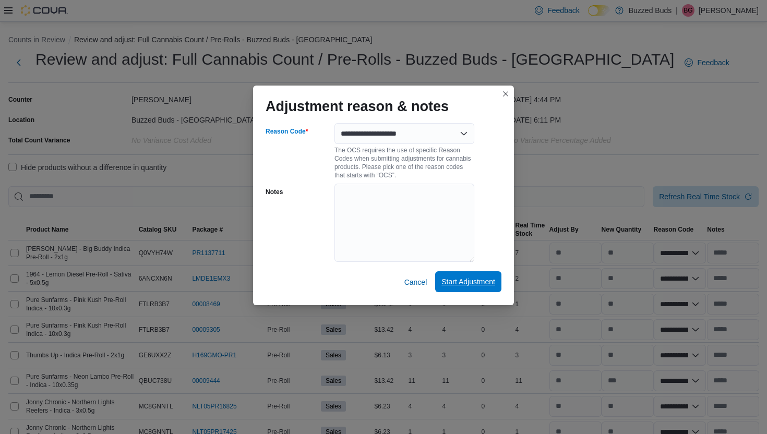
select select "**********"
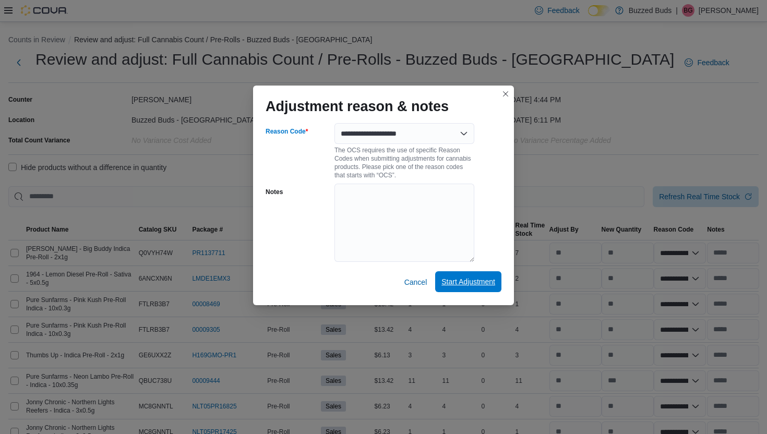
select select "**********"
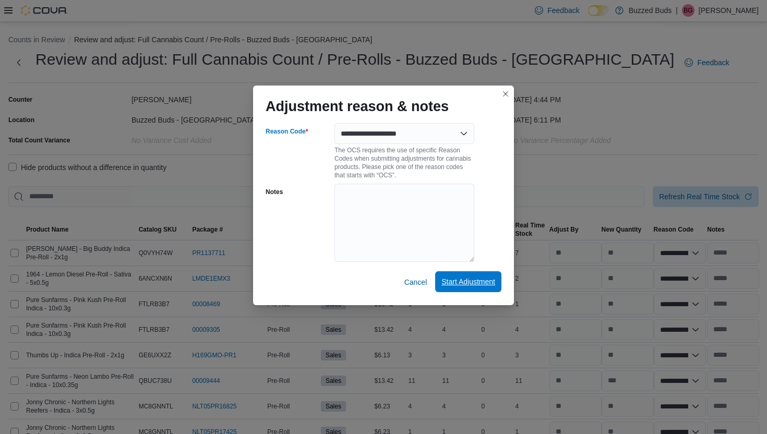
select select "**********"
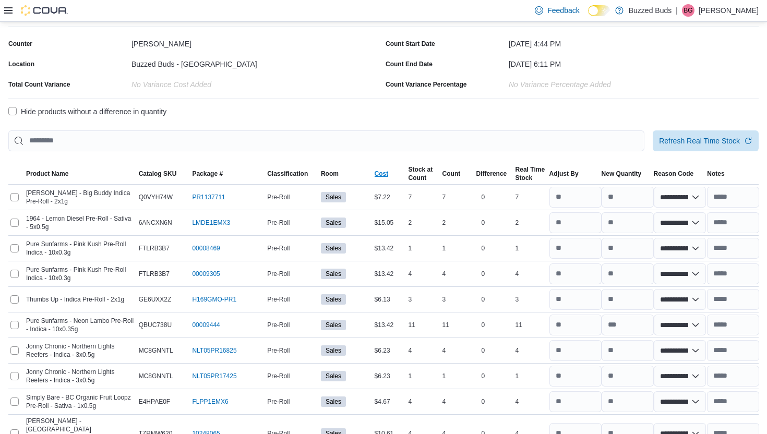
scroll to position [55, 0]
click at [16, 109] on label "Hide products without a difference in quantity" at bounding box center [87, 112] width 158 height 13
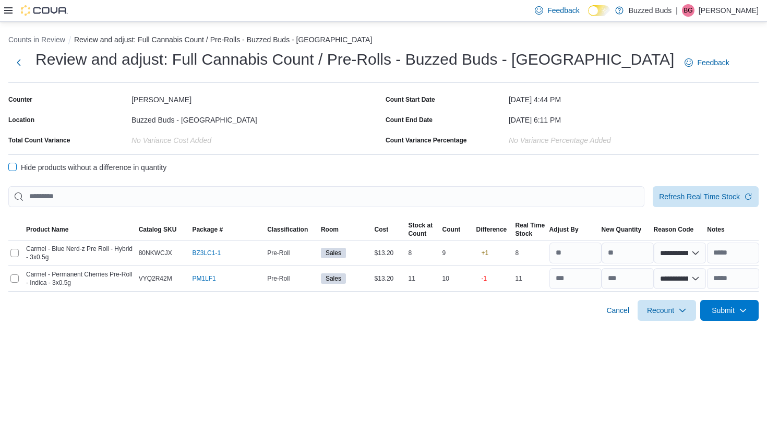
scroll to position [0, 0]
click at [741, 310] on icon "button" at bounding box center [743, 310] width 8 height 8
click at [721, 334] on span "Submit Adjustments" at bounding box center [689, 335] width 65 height 10
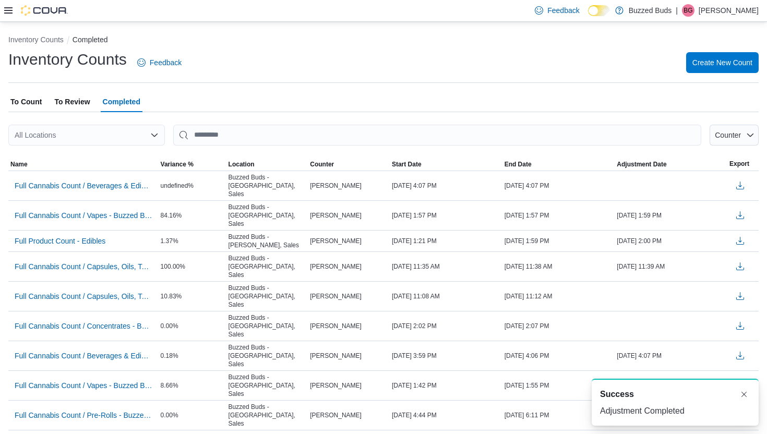
click at [25, 102] on span "To Count" at bounding box center [25, 101] width 31 height 21
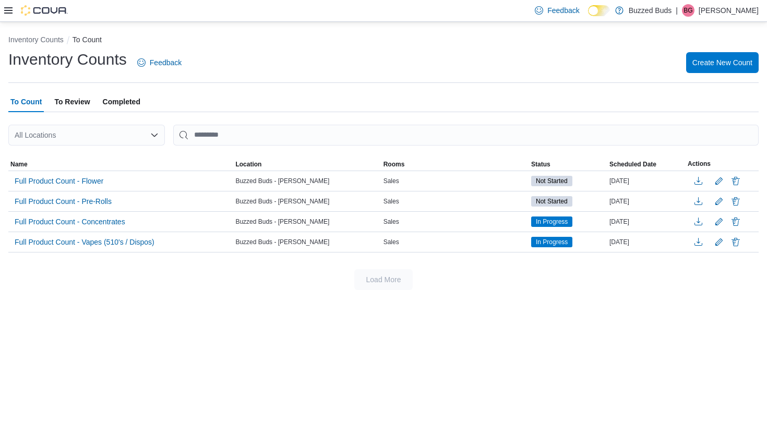
click at [81, 102] on span "To Review" at bounding box center [71, 101] width 35 height 21
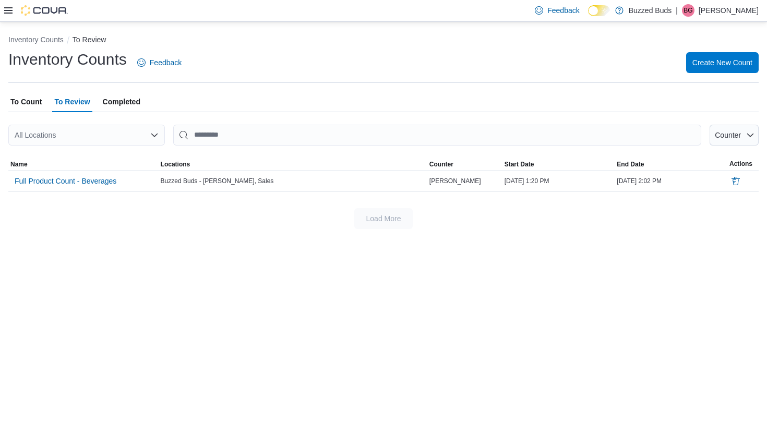
click at [24, 104] on span "To Count" at bounding box center [25, 101] width 31 height 21
